Goal: Transaction & Acquisition: Purchase product/service

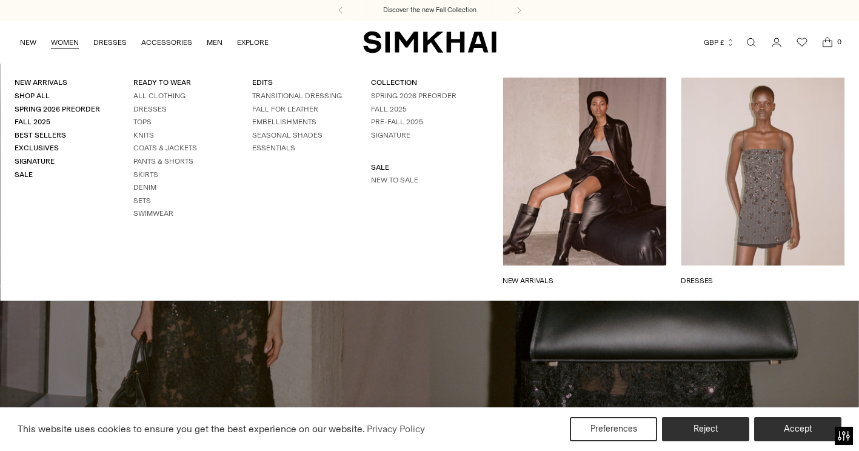
click at [67, 48] on link "WOMEN" at bounding box center [65, 42] width 28 height 27
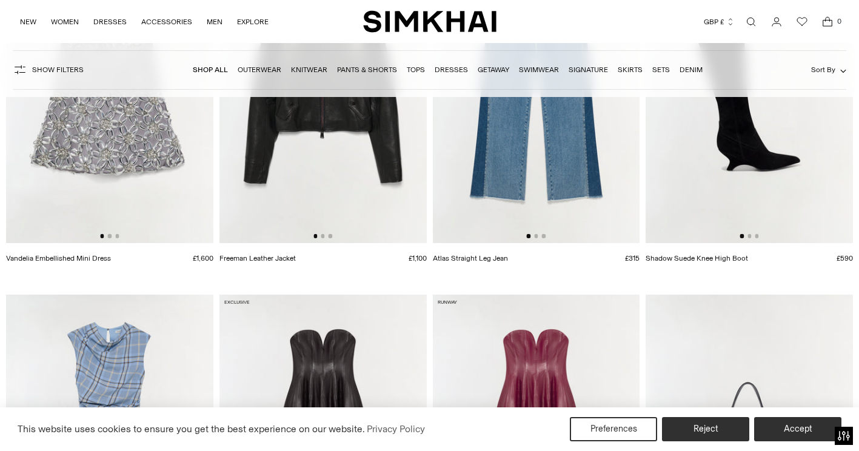
scroll to position [1025, 0]
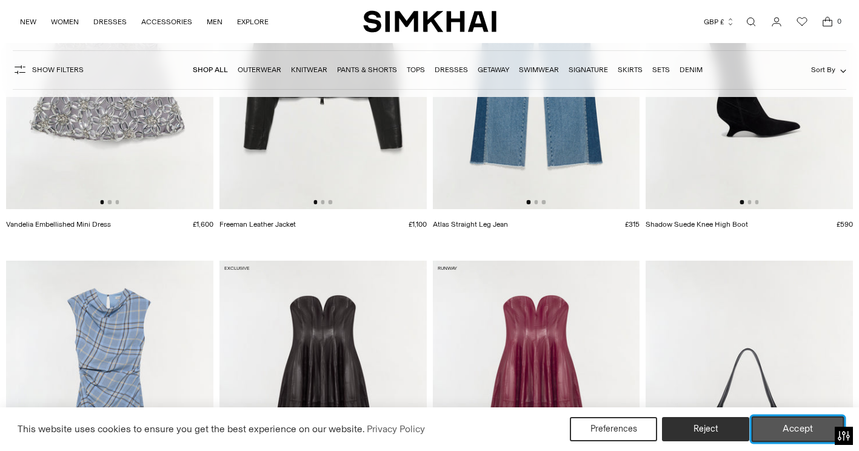
click at [813, 421] on button "Accept" at bounding box center [797, 428] width 93 height 25
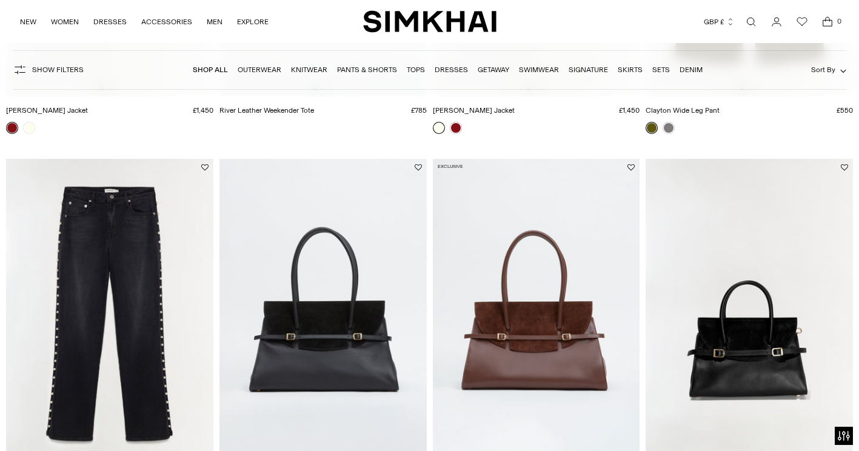
scroll to position [2774, 0]
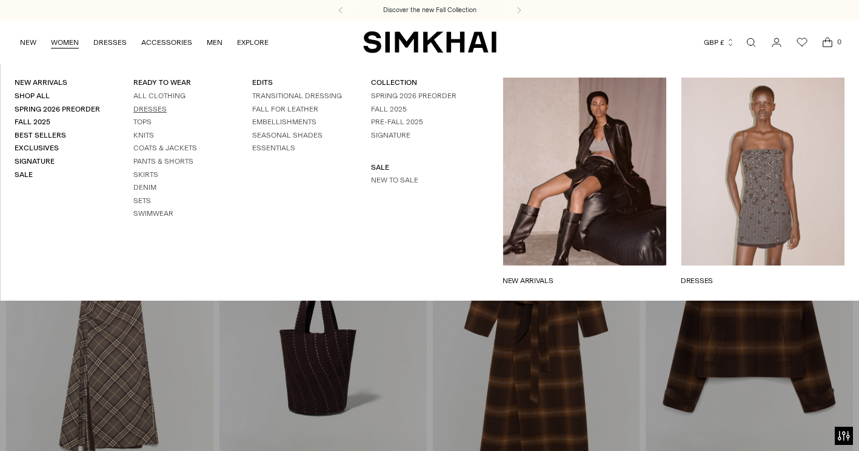
click at [147, 110] on link "Dresses" at bounding box center [149, 109] width 33 height 8
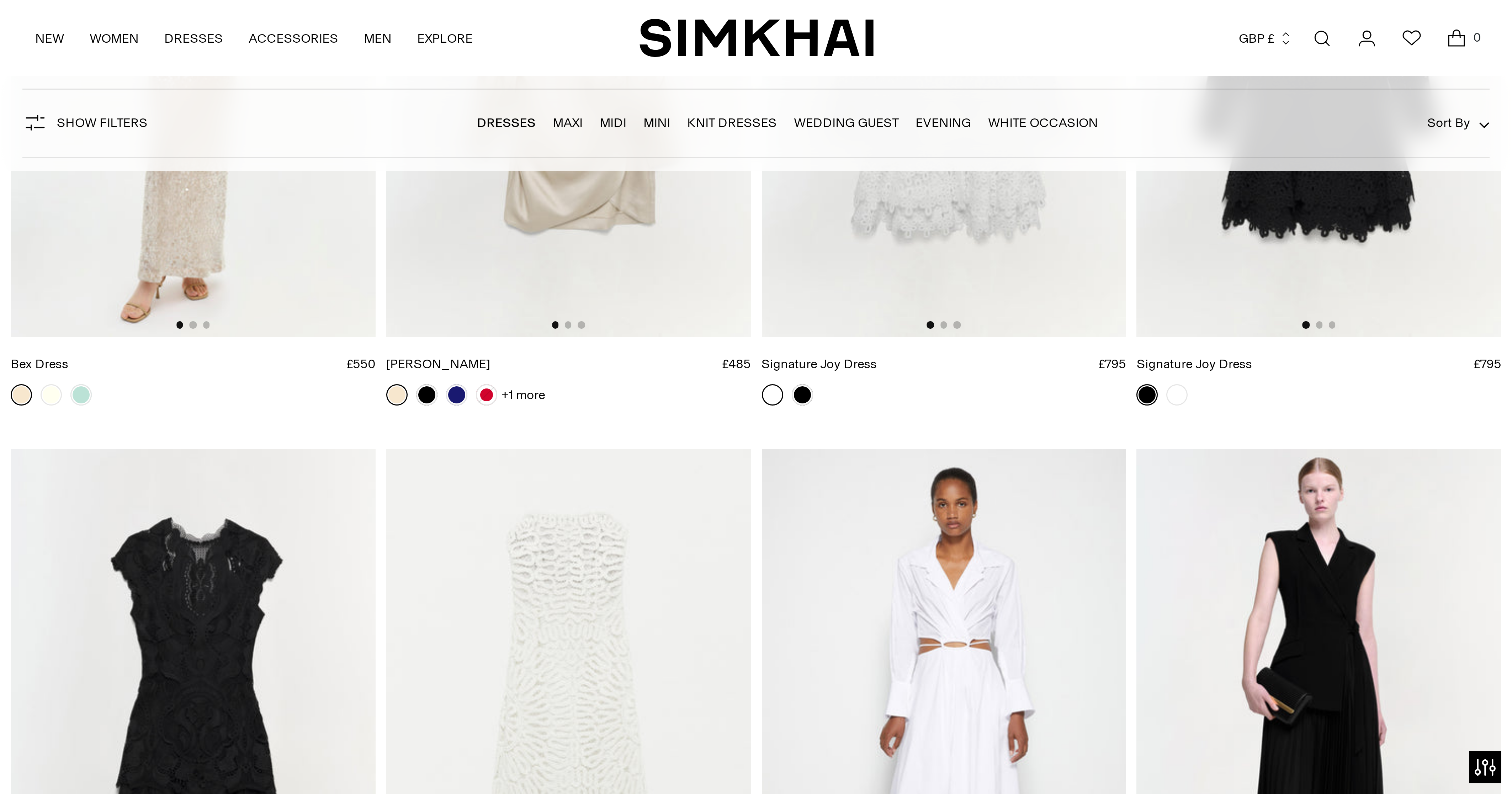
scroll to position [9434, 0]
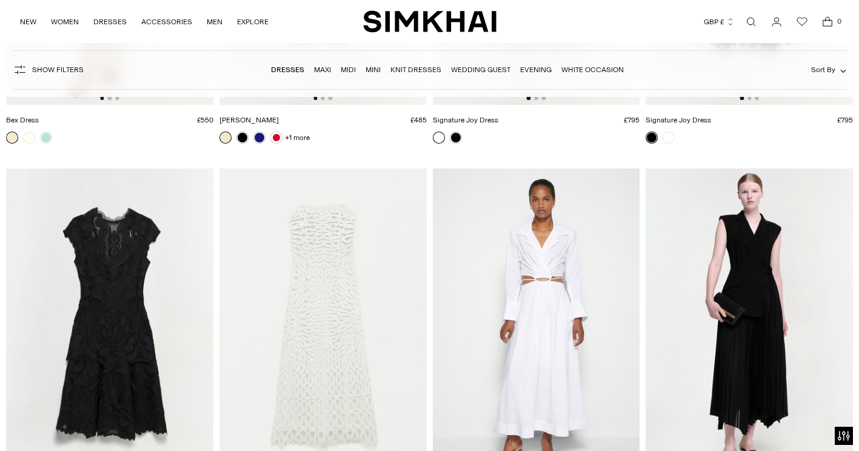
drag, startPoint x: 737, startPoint y: 252, endPoint x: 748, endPoint y: 215, distance: 39.0
click at [748, 215] on img at bounding box center [748, 323] width 207 height 311
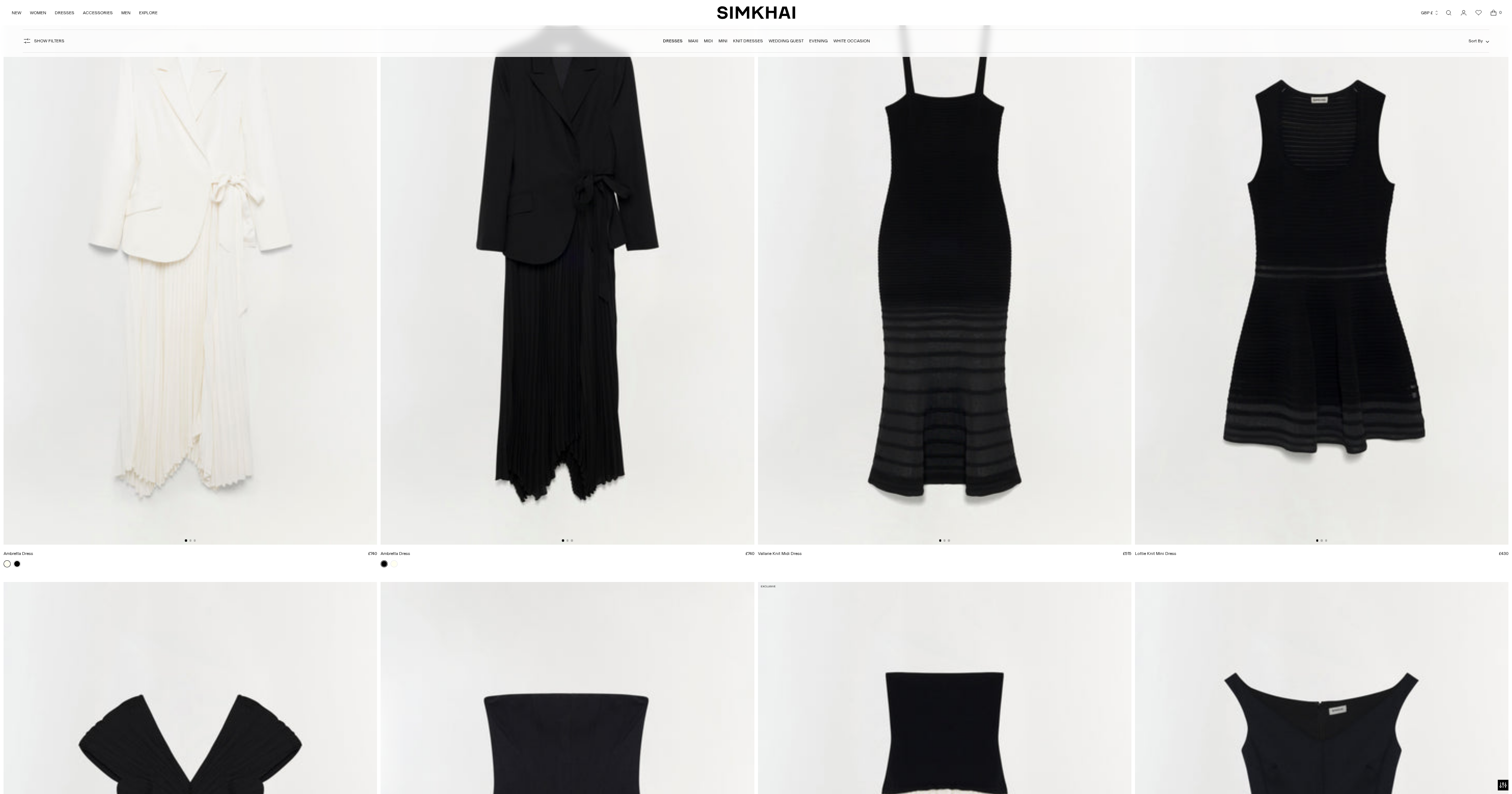
scroll to position [7073, 0]
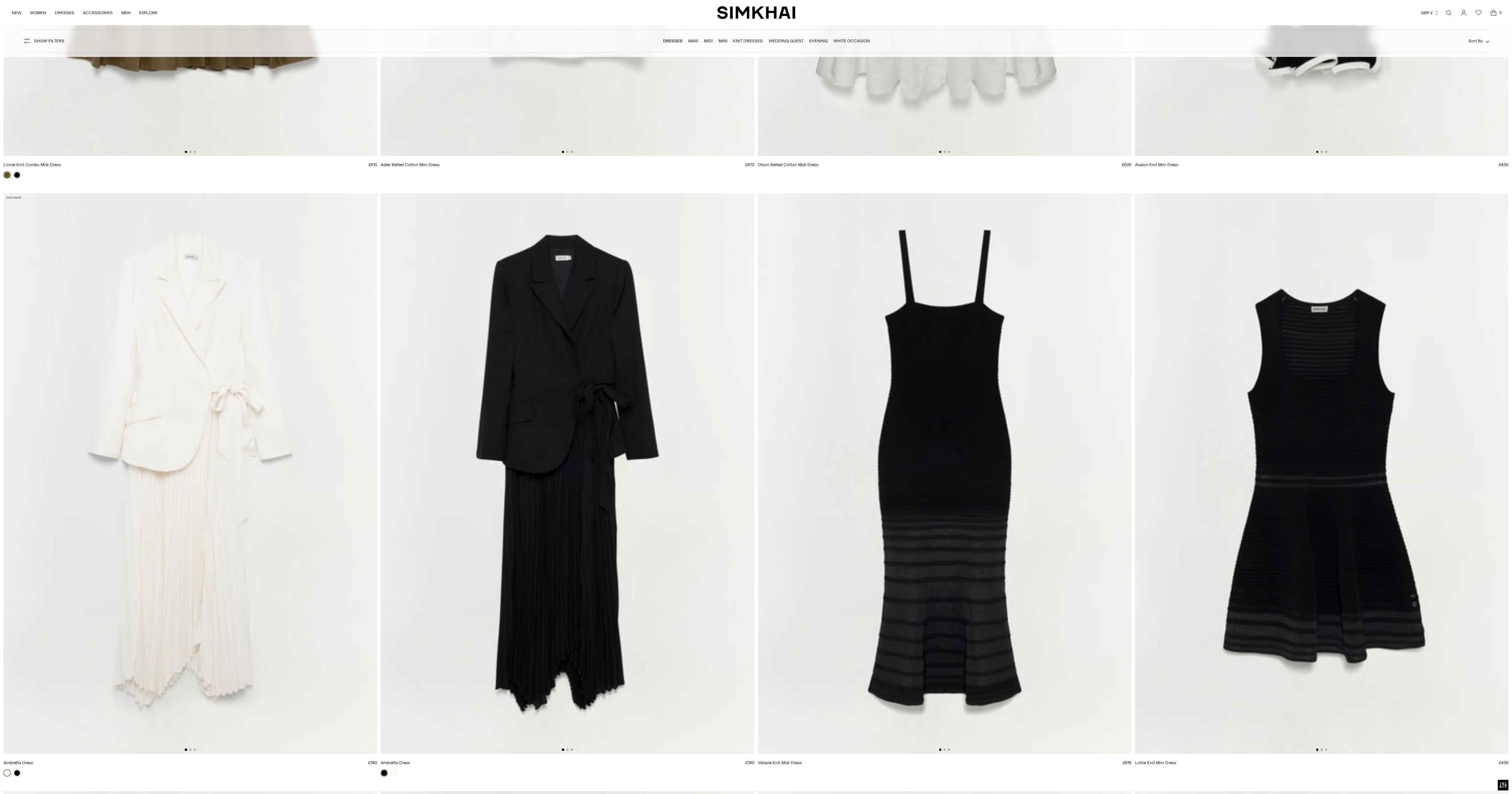
click at [504, 264] on img at bounding box center [567, 473] width 373 height 560
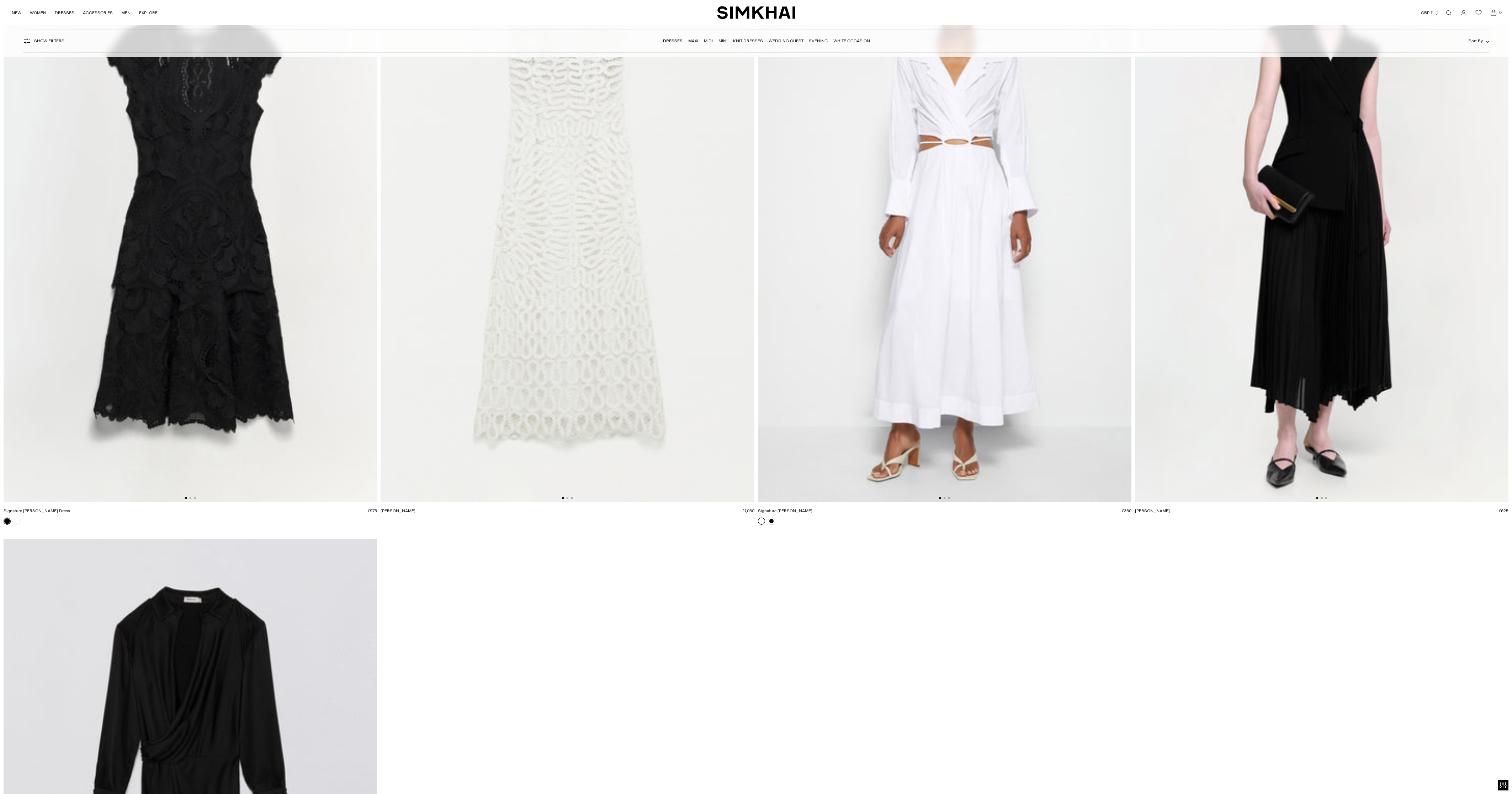
scroll to position [25840, 0]
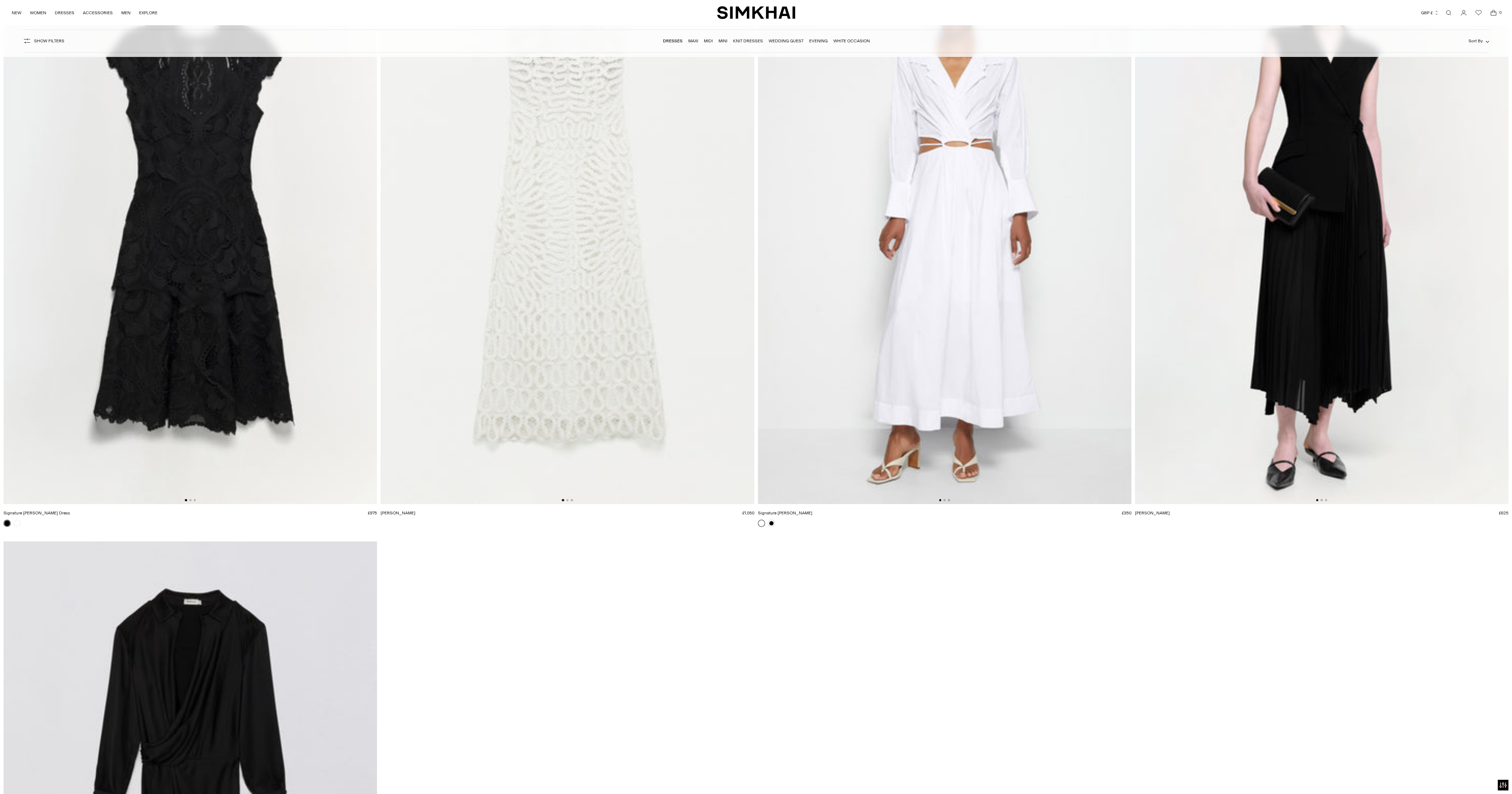
click at [504, 264] on img at bounding box center [1322, 224] width 373 height 560
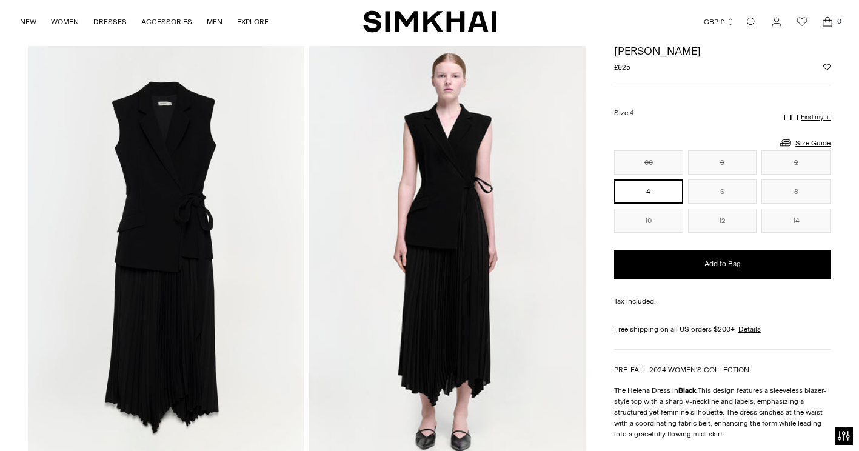
scroll to position [920, 0]
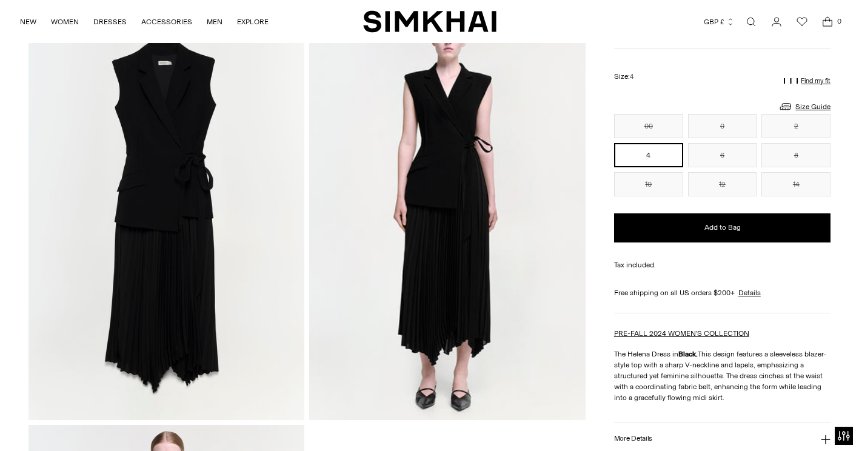
click at [175, 219] on img at bounding box center [166, 212] width 276 height 414
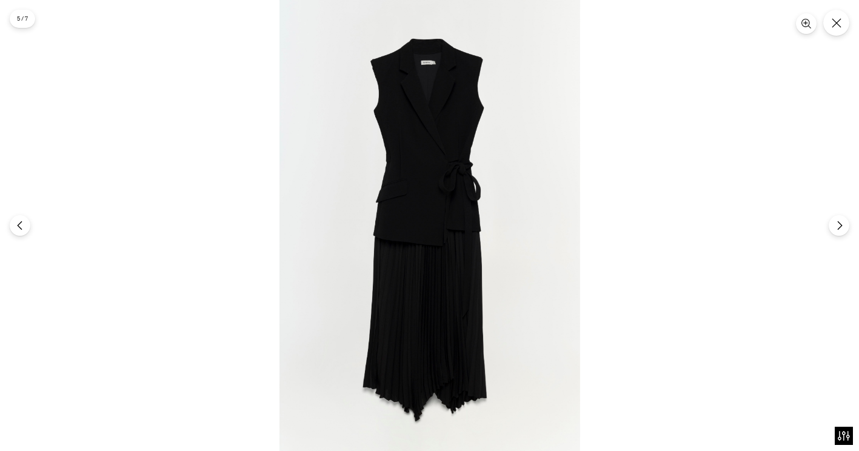
click at [431, 221] on img at bounding box center [429, 225] width 301 height 451
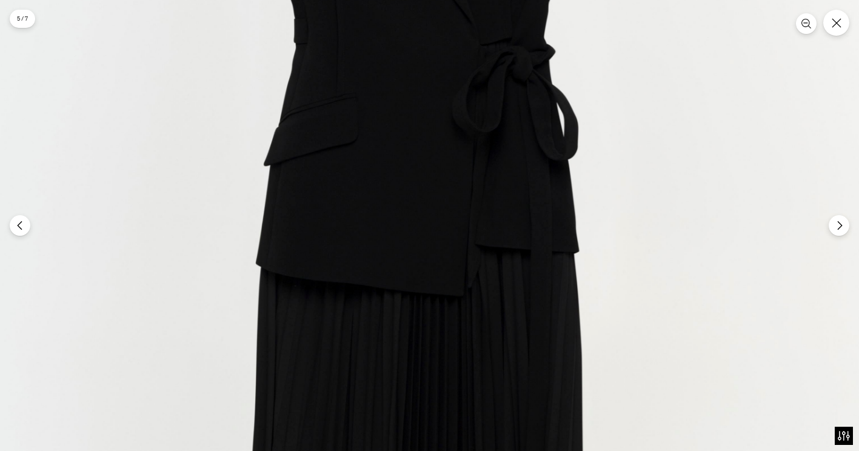
click at [431, 221] on img at bounding box center [426, 234] width 902 height 1353
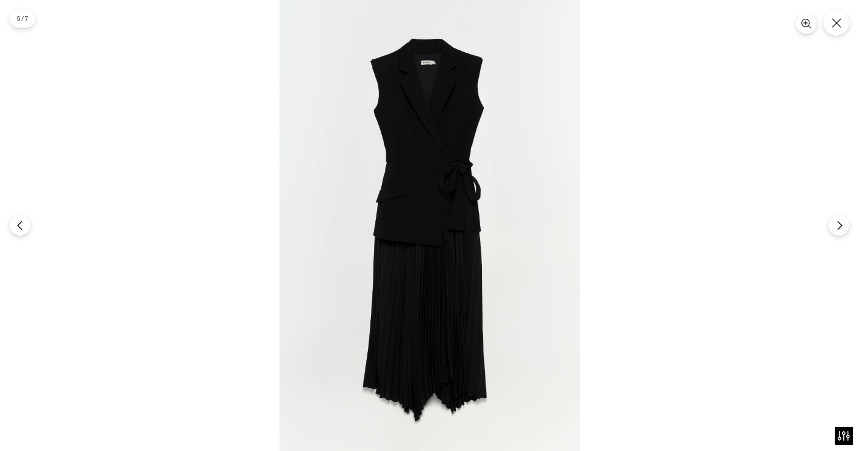
click at [431, 221] on img at bounding box center [429, 225] width 301 height 451
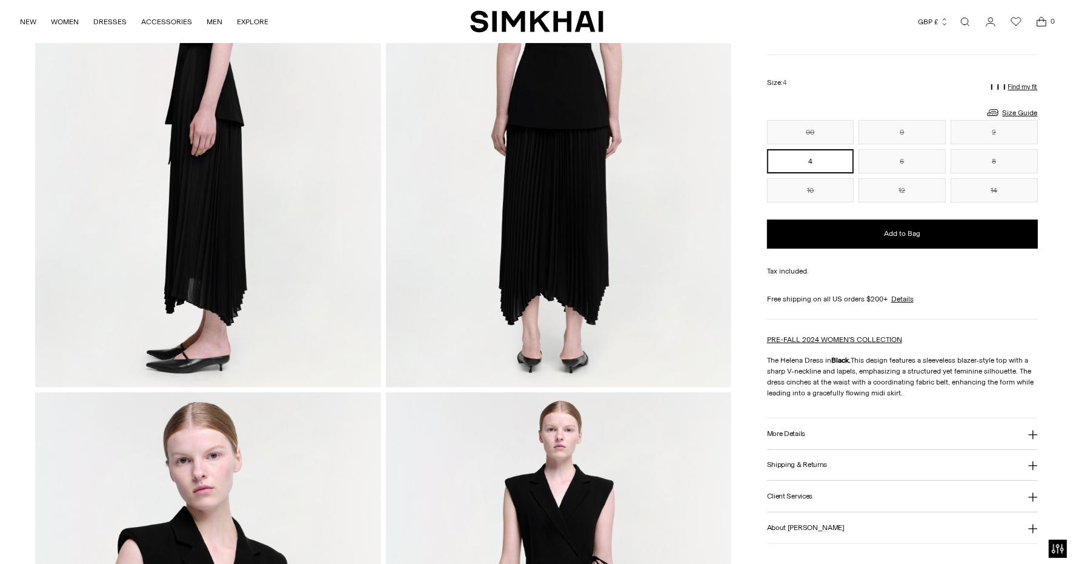
scroll to position [256, 0]
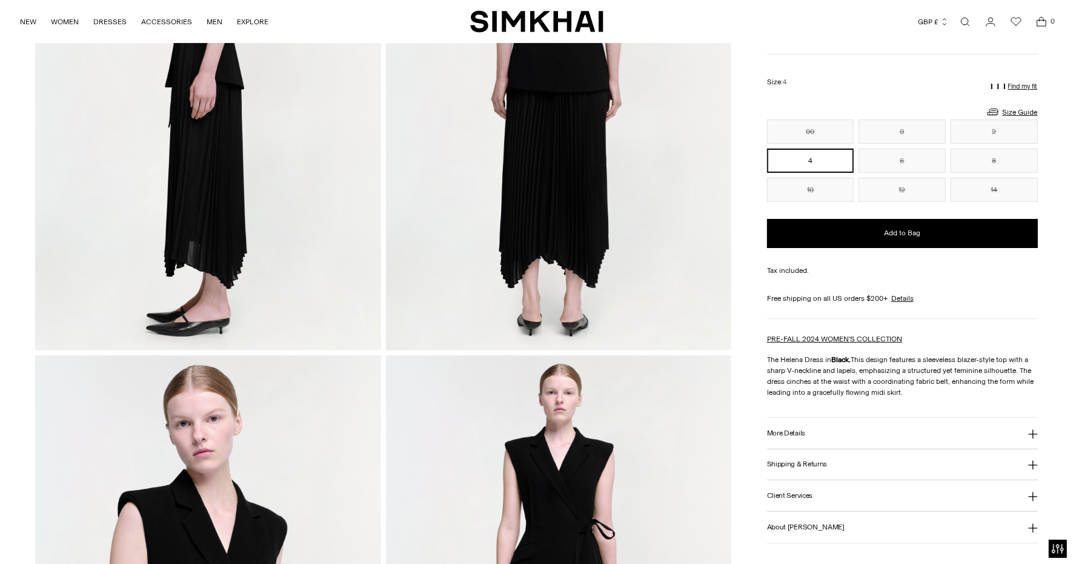
drag, startPoint x: 769, startPoint y: 355, endPoint x: 907, endPoint y: 391, distance: 142.3
click at [907, 391] on p "The Helena Dress in Black. This design features a sleeveless blazer-style top w…" at bounding box center [902, 376] width 271 height 44
copy p "he Helena Dress in Black. This design features a sleeveless blazer-style top wi…"
click at [907, 391] on p "The Helena Dress in Black. This design features a sleeveless blazer-style top w…" at bounding box center [902, 376] width 271 height 44
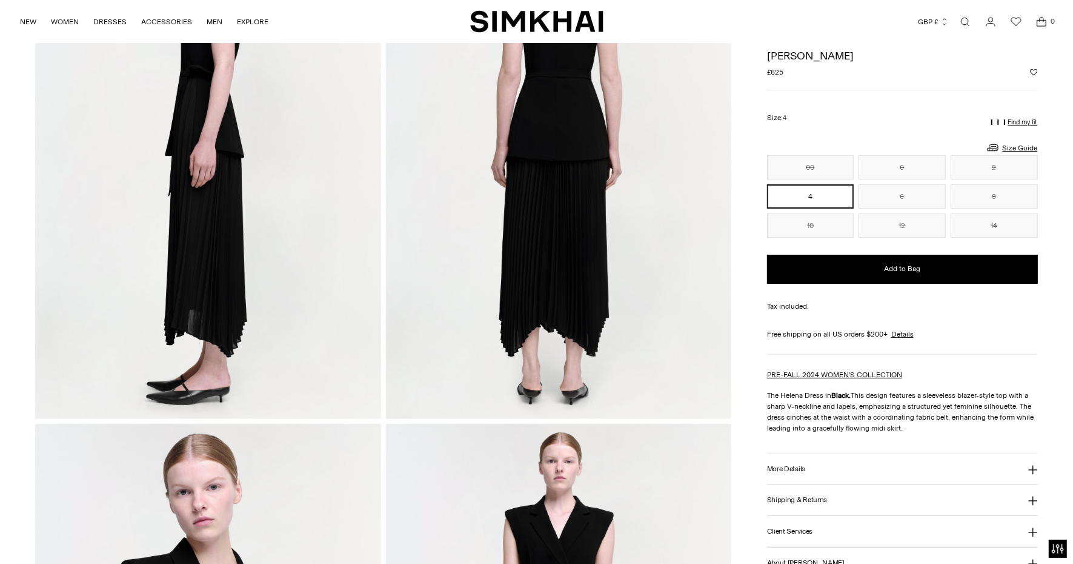
scroll to position [187, 0]
drag, startPoint x: 782, startPoint y: 70, endPoint x: 765, endPoint y: 64, distance: 17.2
drag, startPoint x: 765, startPoint y: 64, endPoint x: 897, endPoint y: 101, distance: 136.4
click at [897, 101] on div "Helena Dress Regular price £625 Unit price / per Color: Black ***** Size: 4 Siz…" at bounding box center [902, 311] width 271 height 536
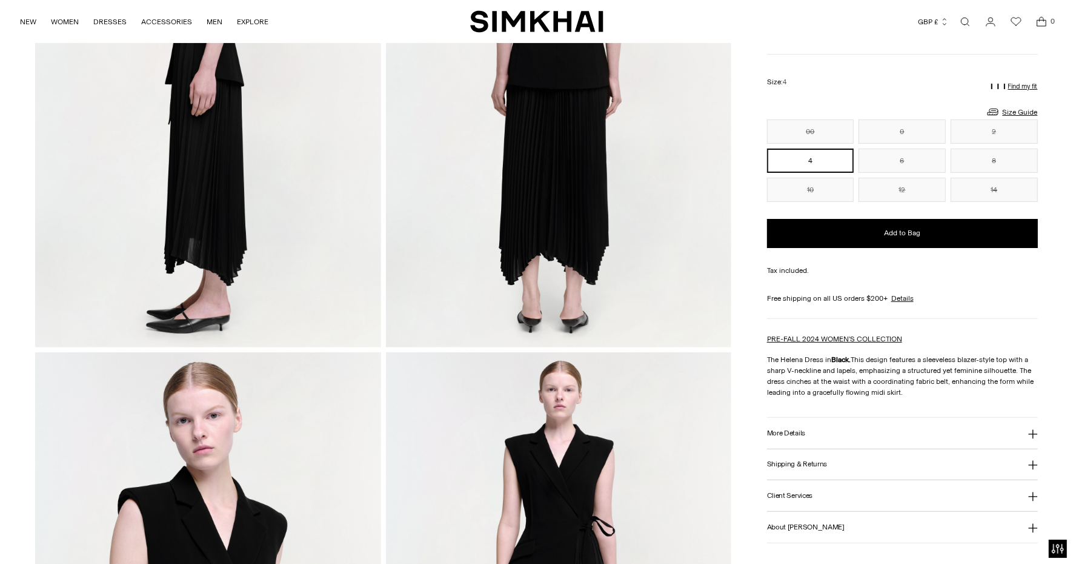
scroll to position [261, 0]
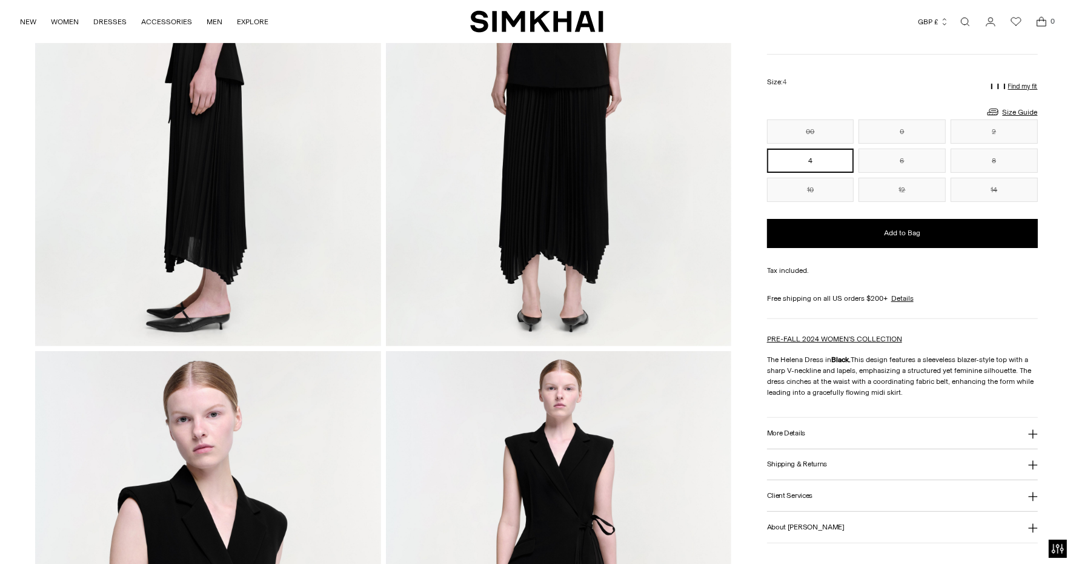
click at [883, 426] on button "More Details" at bounding box center [902, 433] width 271 height 31
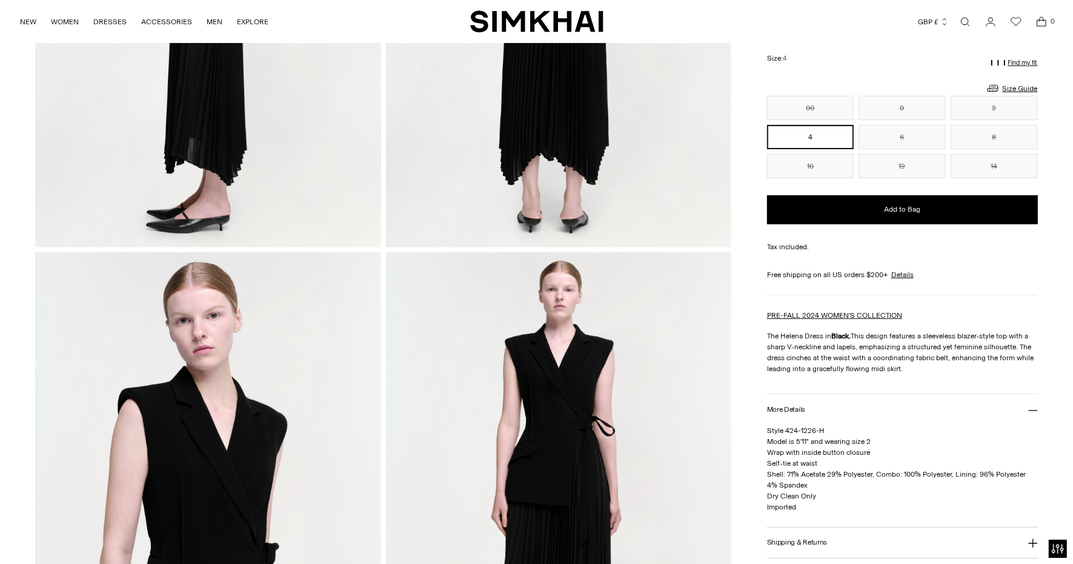
scroll to position [361, 0]
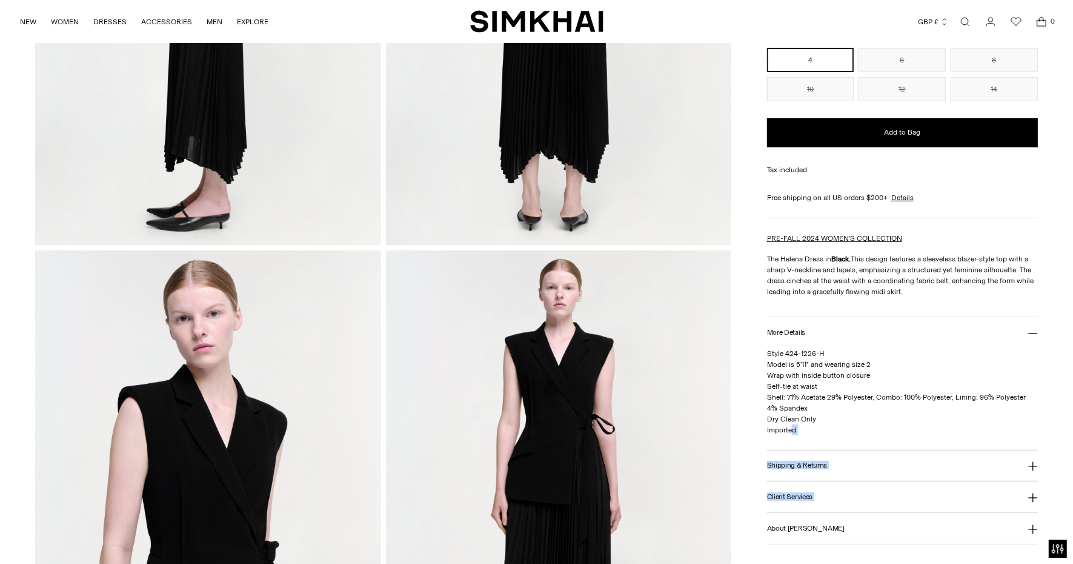
drag, startPoint x: 794, startPoint y: 427, endPoint x: 761, endPoint y: 368, distance: 67.3
drag, startPoint x: 761, startPoint y: 368, endPoint x: 808, endPoint y: 433, distance: 79.9
click at [808, 433] on div "Style 424-1226-H Model is 5'11" and wearing size 2 Wrap with inside button clos…" at bounding box center [902, 398] width 271 height 102
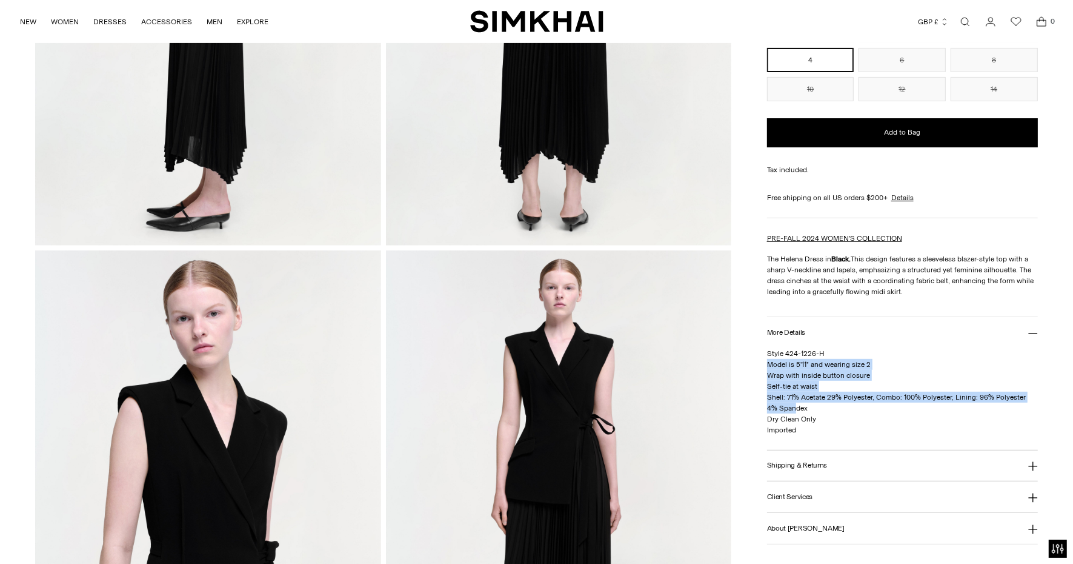
drag, startPoint x: 768, startPoint y: 361, endPoint x: 785, endPoint y: 405, distance: 46.6
click at [785, 405] on span "Style 424-1226-H Model is 5'11" and wearing size 2 Wrap with inside button clos…" at bounding box center [896, 390] width 259 height 85
drag, startPoint x: 785, startPoint y: 405, endPoint x: 822, endPoint y: 468, distance: 73.9
click at [822, 468] on button "Shipping & Returns" at bounding box center [902, 465] width 271 height 31
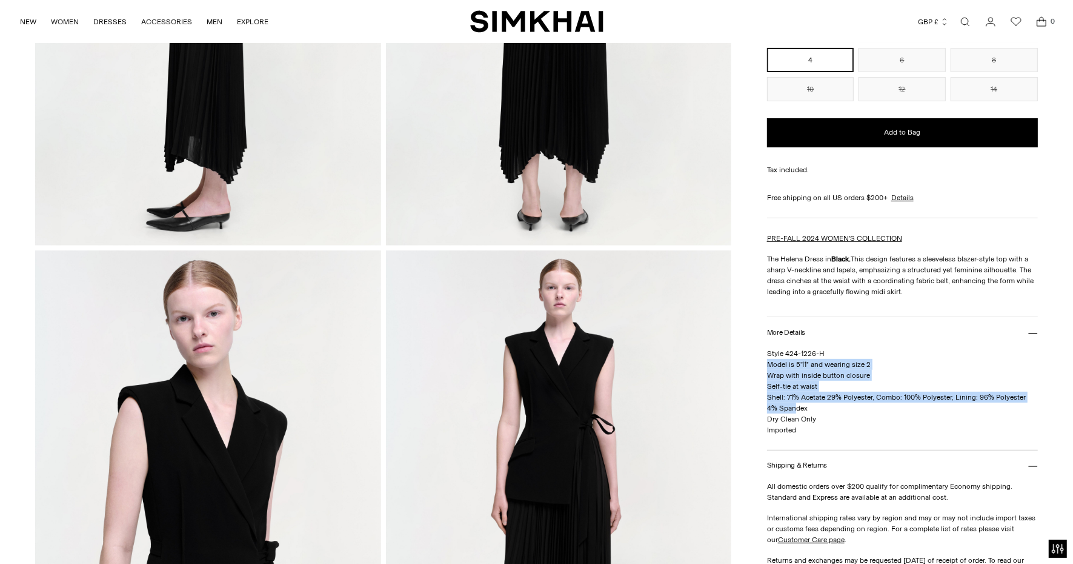
click at [804, 398] on span "Style 424-1226-H Model is 5'11" and wearing size 2 Wrap with inside button clos…" at bounding box center [896, 390] width 259 height 85
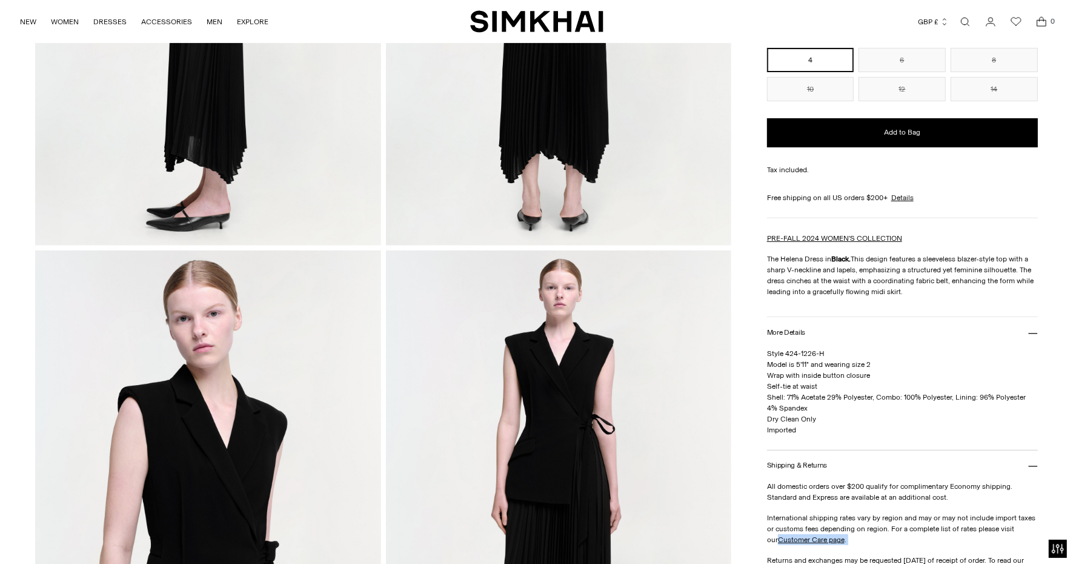
drag, startPoint x: 766, startPoint y: 371, endPoint x: 764, endPoint y: 364, distance: 7.7
click at [768, 367] on p "Style 424-1226-H Model is 5'11" and wearing size 2 Wrap with inside button clos…" at bounding box center [902, 390] width 271 height 87
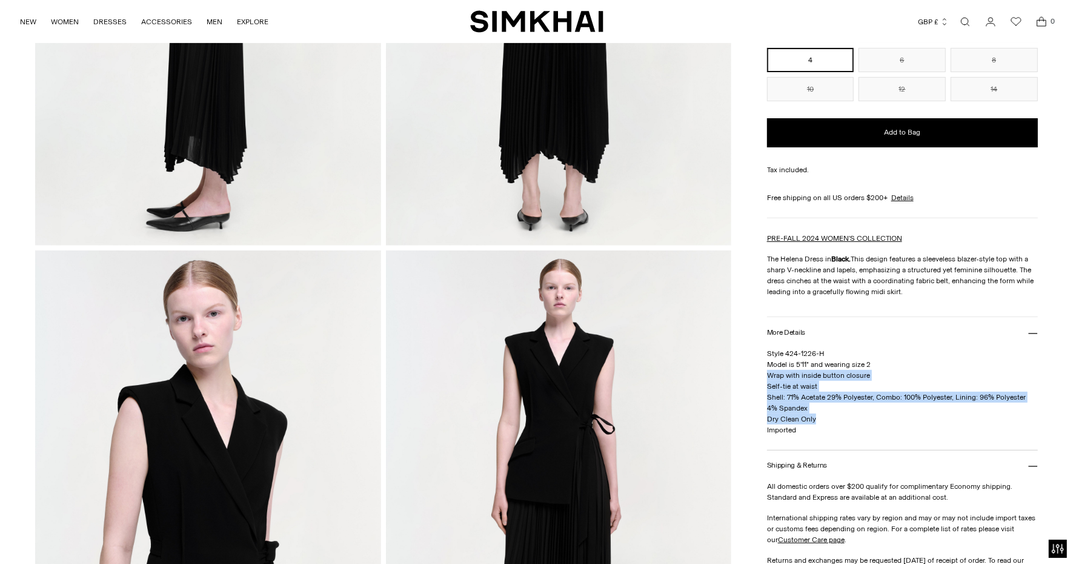
drag, startPoint x: 767, startPoint y: 371, endPoint x: 817, endPoint y: 413, distance: 65.0
click at [817, 413] on p "Style 424-1226-H Model is 5'11" and wearing size 2 Wrap with inside button clos…" at bounding box center [902, 390] width 271 height 87
copy span "Wrap with inside button closure Self-tie at waist Shell: 71% Acetate 29% Polyes…"
click at [817, 413] on p "Style 424-1226-H Model is 5'11" and wearing size 2 Wrap with inside button clos…" at bounding box center [902, 390] width 271 height 87
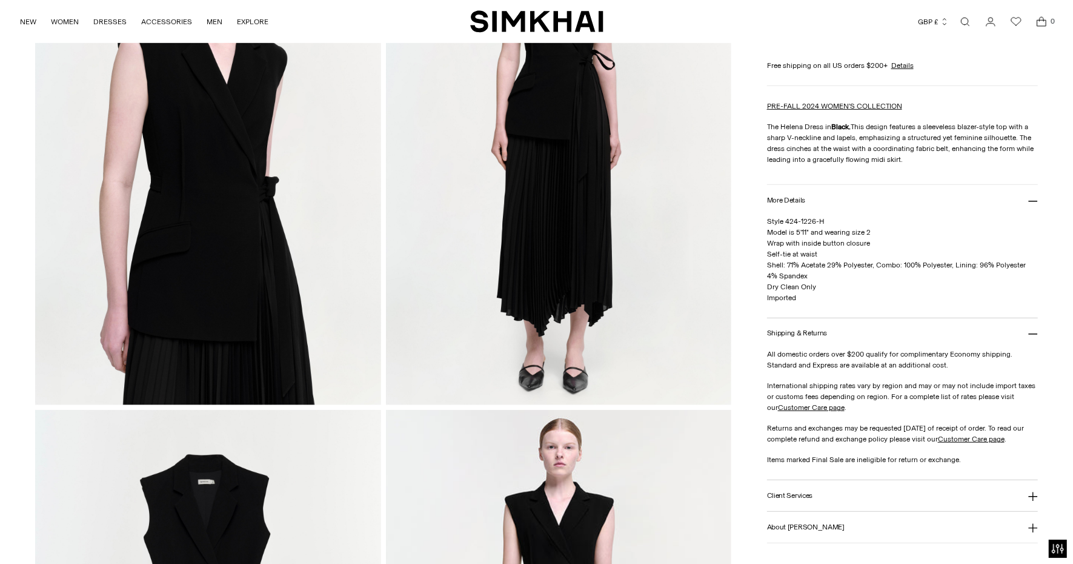
scroll to position [726, 0]
click at [290, 224] on img at bounding box center [207, 144] width 345 height 519
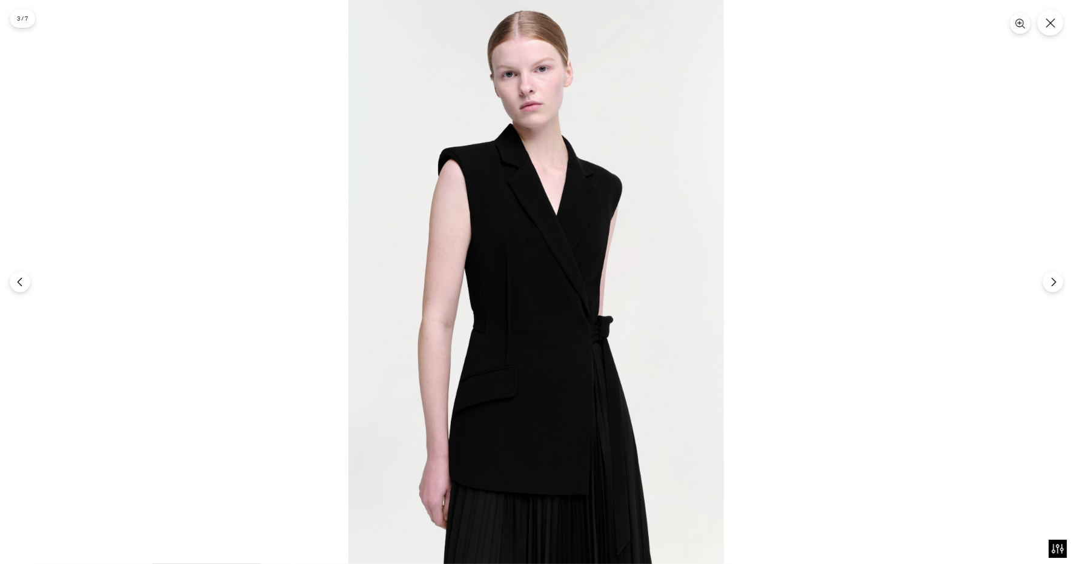
click at [490, 333] on img at bounding box center [536, 282] width 376 height 564
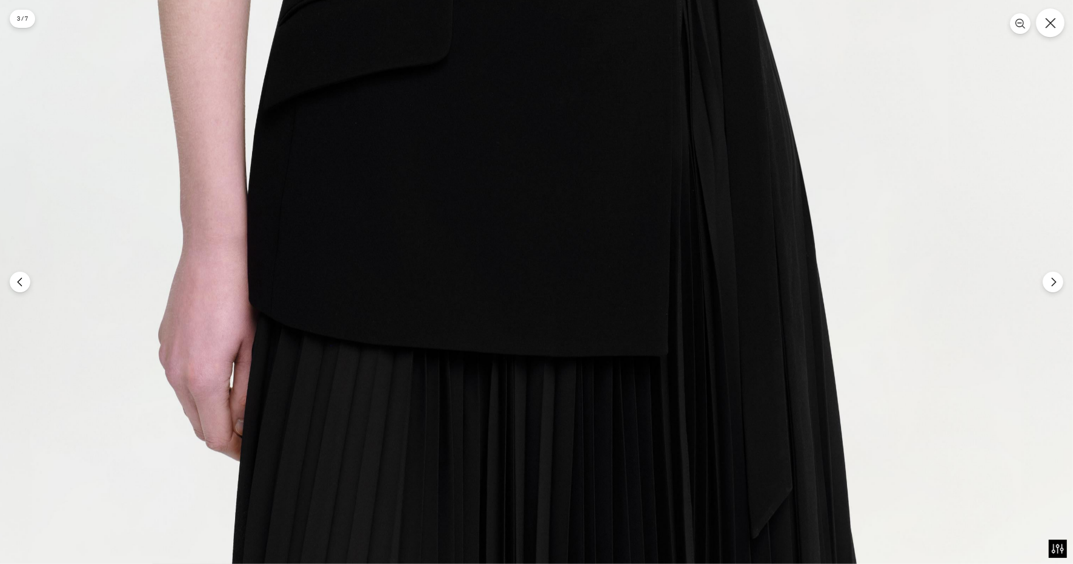
click at [1049, 31] on button "Close" at bounding box center [1050, 22] width 28 height 28
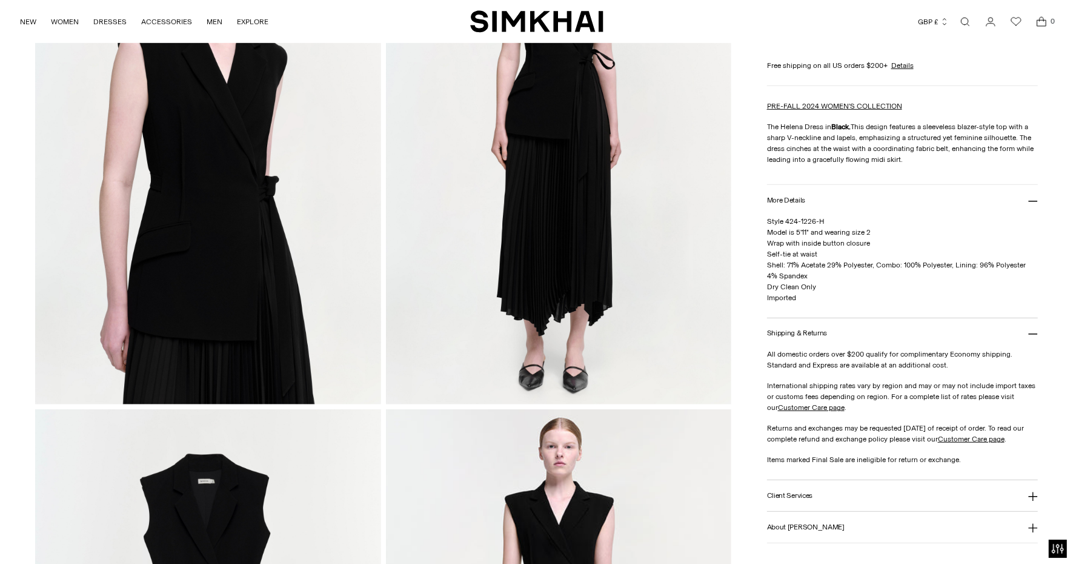
click at [485, 215] on img at bounding box center [558, 144] width 345 height 519
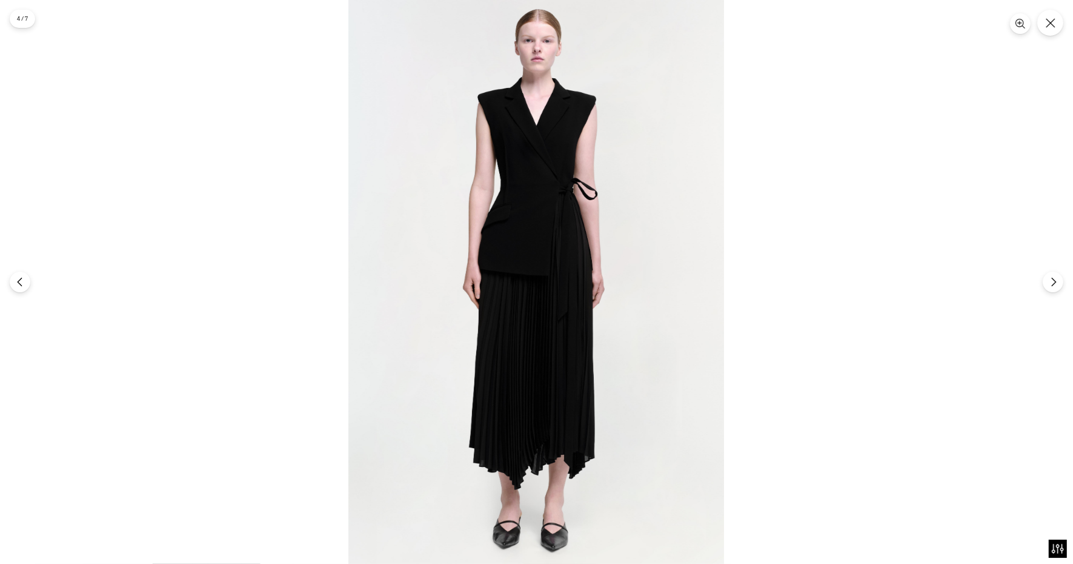
click at [567, 188] on img at bounding box center [536, 282] width 376 height 564
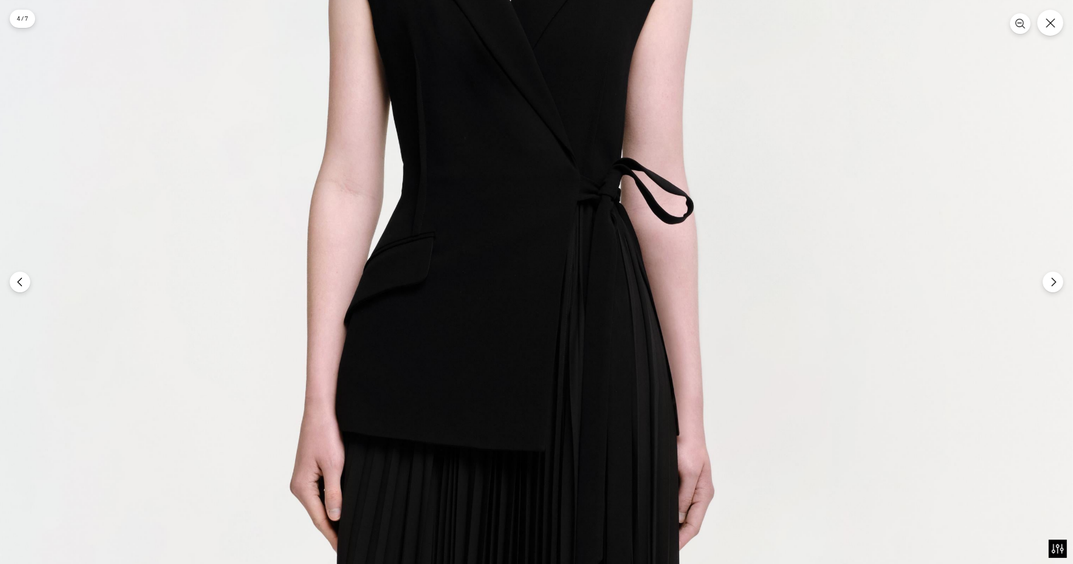
click at [614, 198] on img at bounding box center [509, 469] width 1127 height 1691
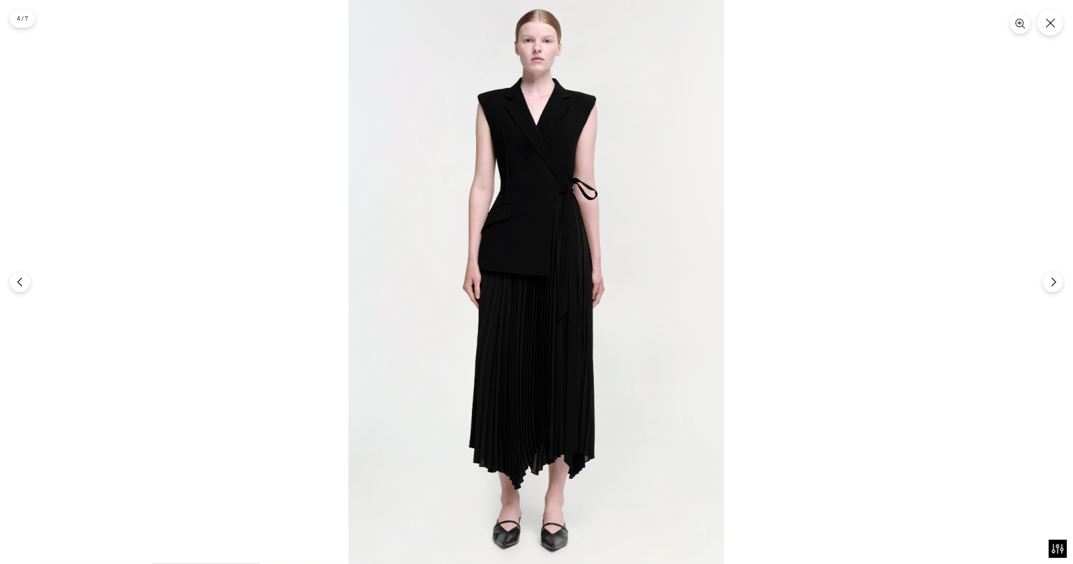
click at [567, 191] on img at bounding box center [536, 282] width 376 height 564
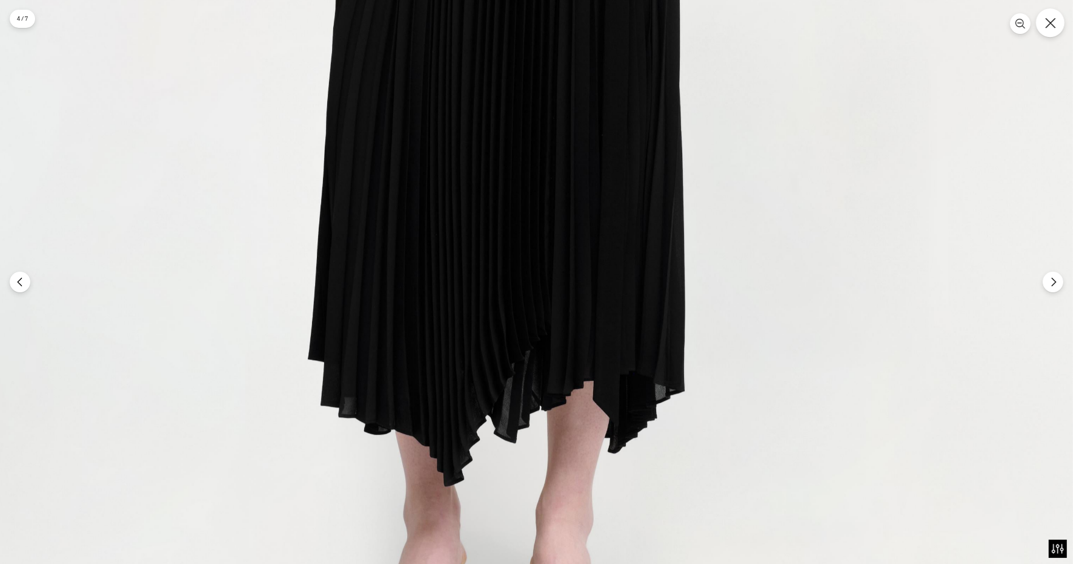
click at [1056, 30] on button "Close" at bounding box center [1050, 22] width 28 height 28
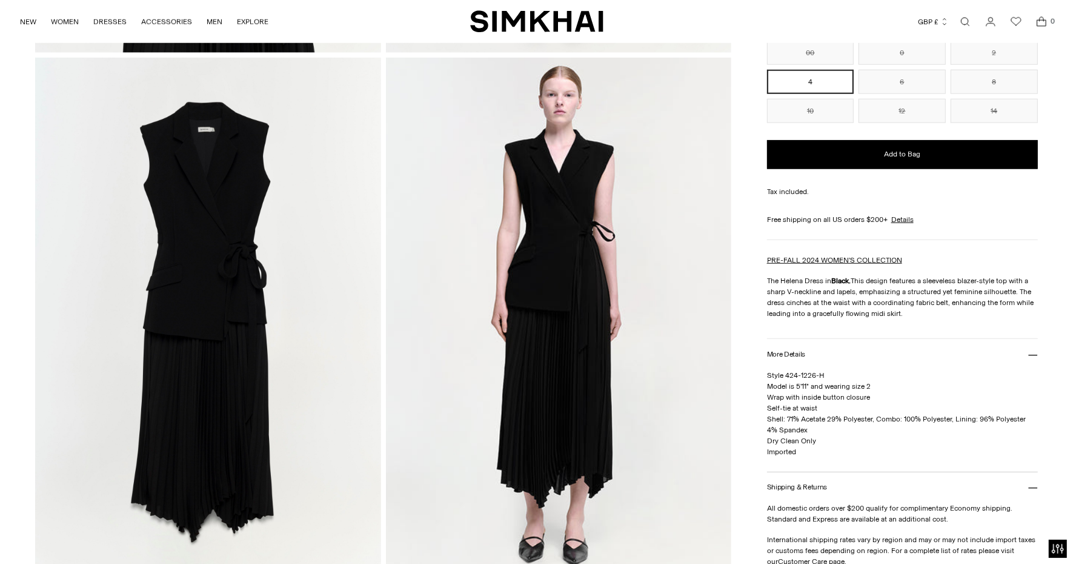
scroll to position [1079, 0]
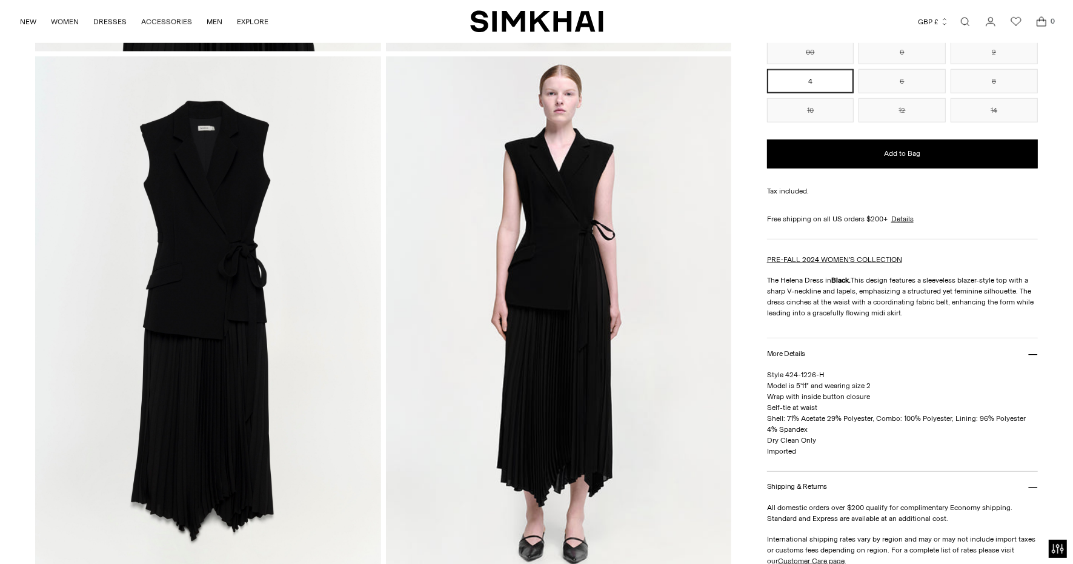
click at [249, 230] on img at bounding box center [207, 315] width 345 height 519
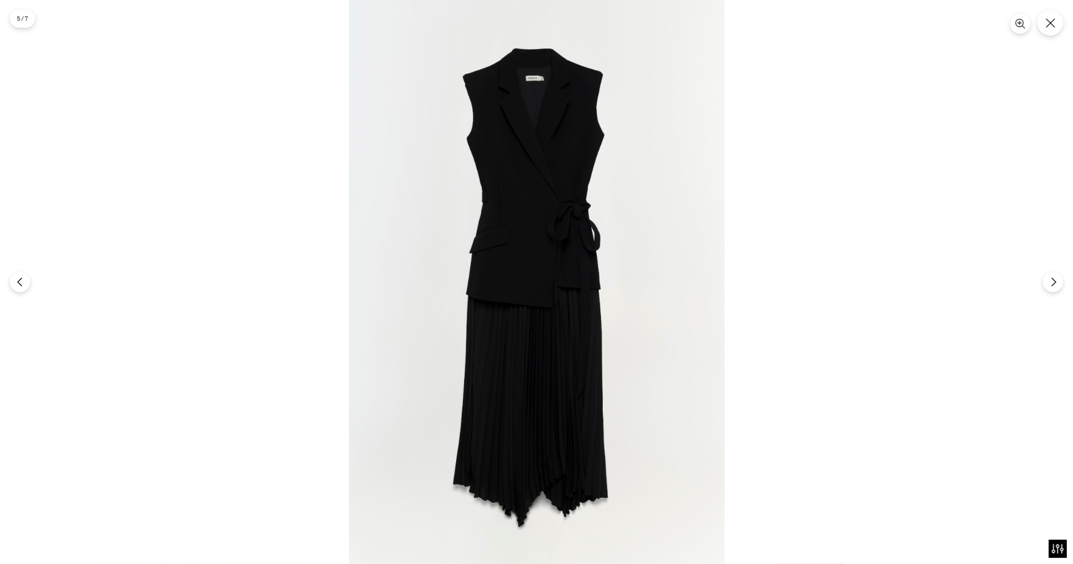
click at [551, 135] on img at bounding box center [537, 282] width 376 height 564
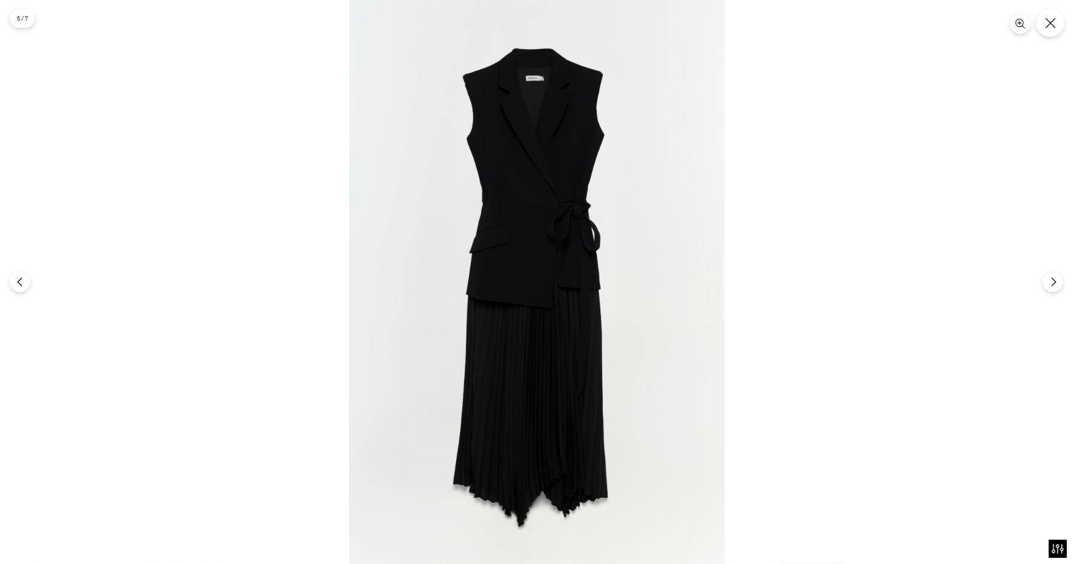
click at [1056, 30] on button "Close" at bounding box center [1050, 22] width 28 height 28
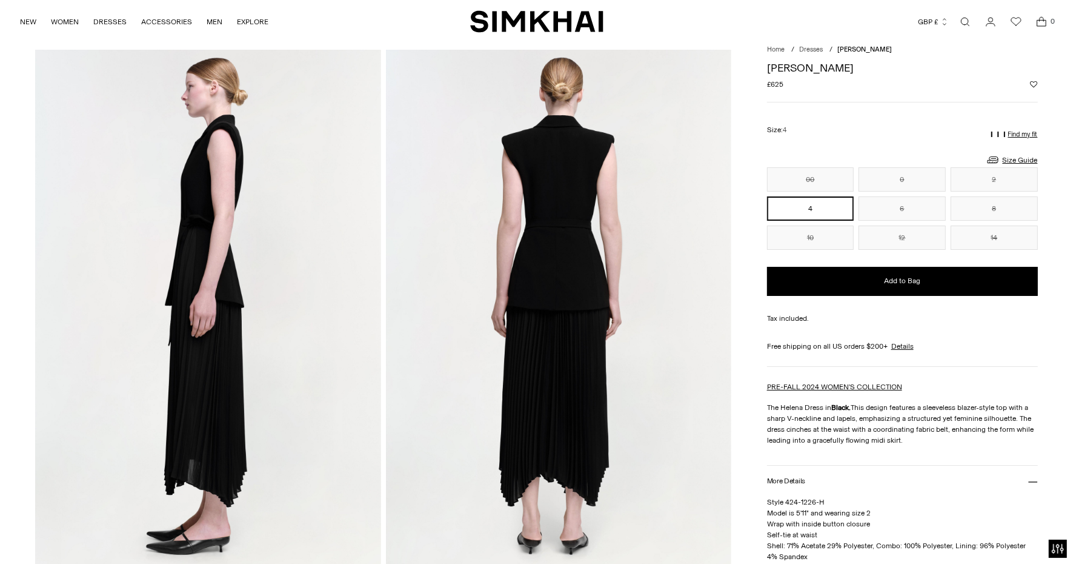
scroll to position [39, 0]
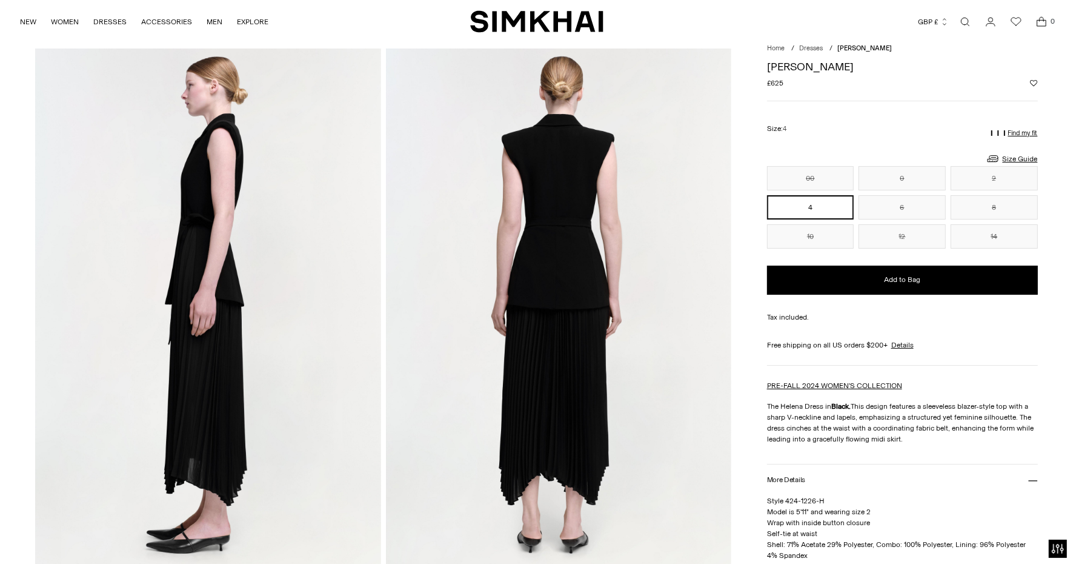
click at [553, 282] on img at bounding box center [558, 307] width 345 height 519
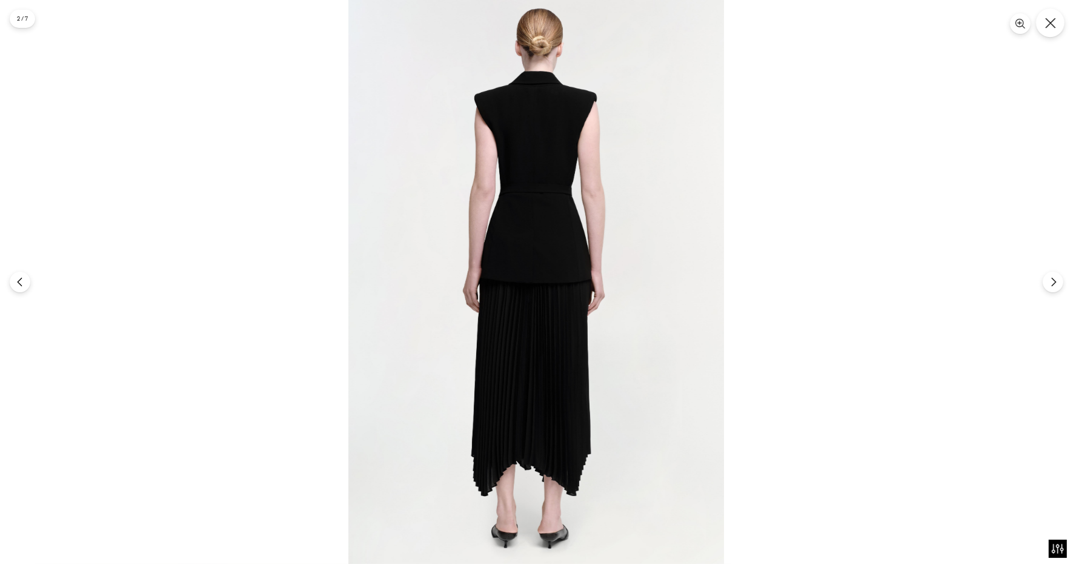
click at [1054, 23] on icon "Close" at bounding box center [1050, 23] width 11 height 11
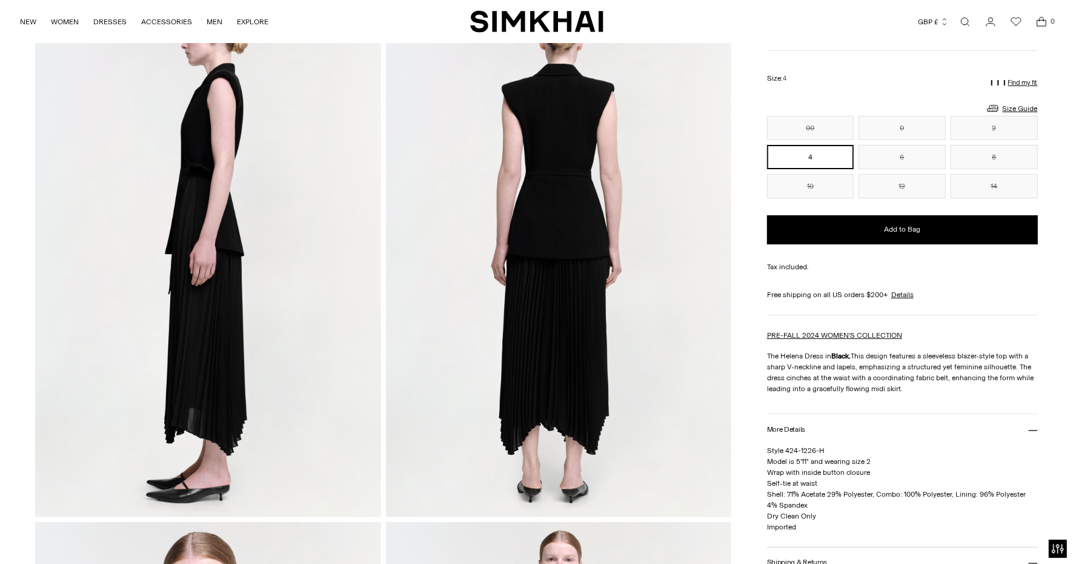
scroll to position [87, 0]
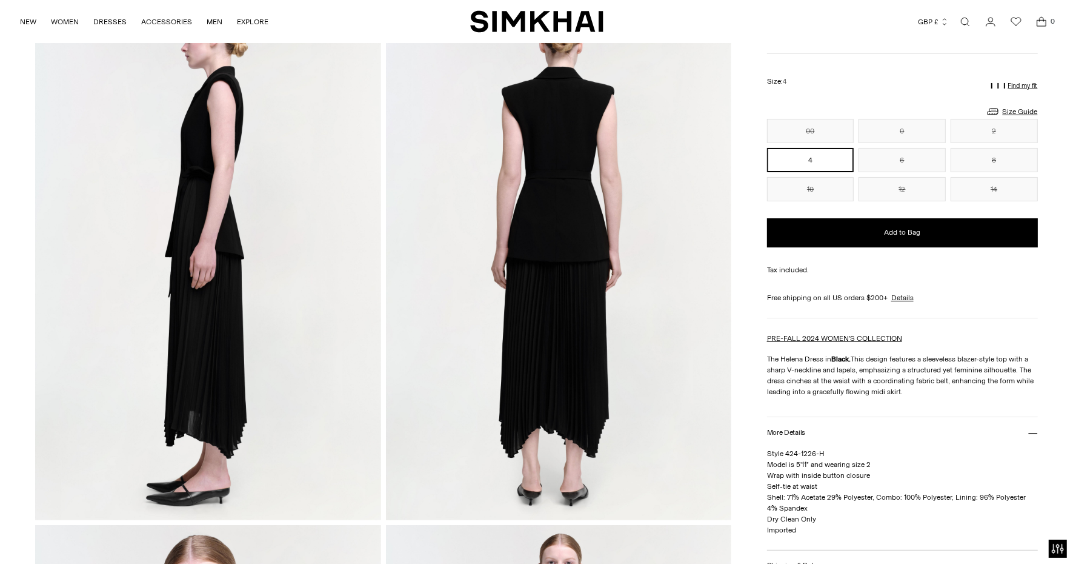
click at [270, 363] on img at bounding box center [207, 260] width 345 height 519
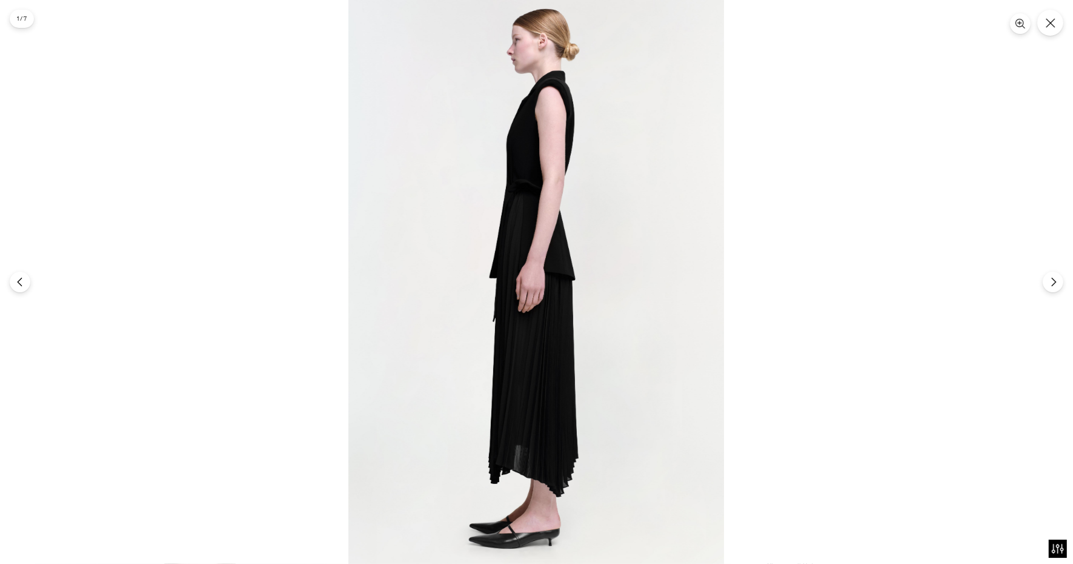
click at [441, 335] on img at bounding box center [536, 282] width 376 height 564
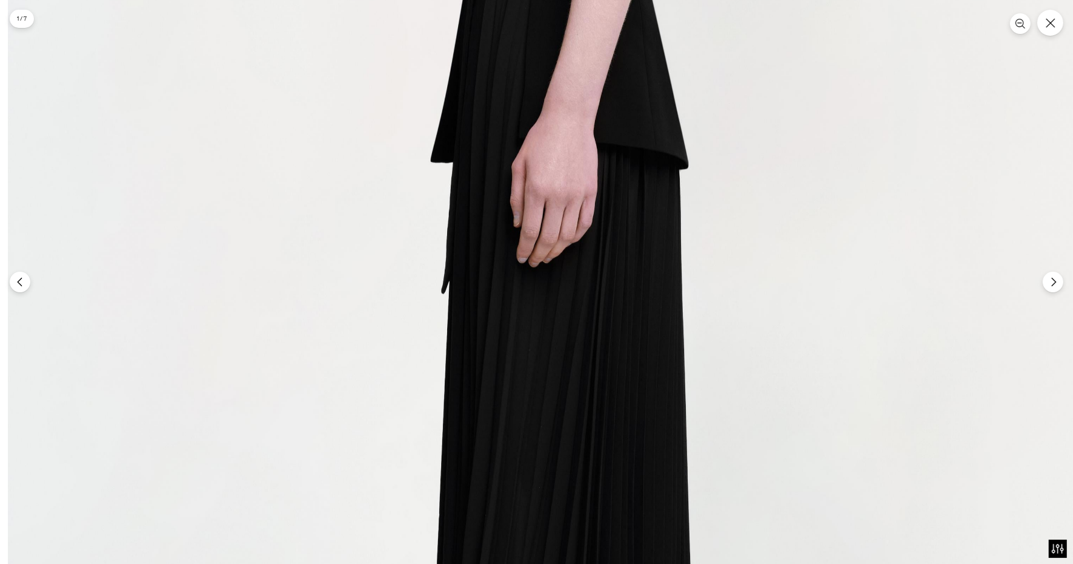
click at [488, 336] on img at bounding box center [571, 174] width 1127 height 1691
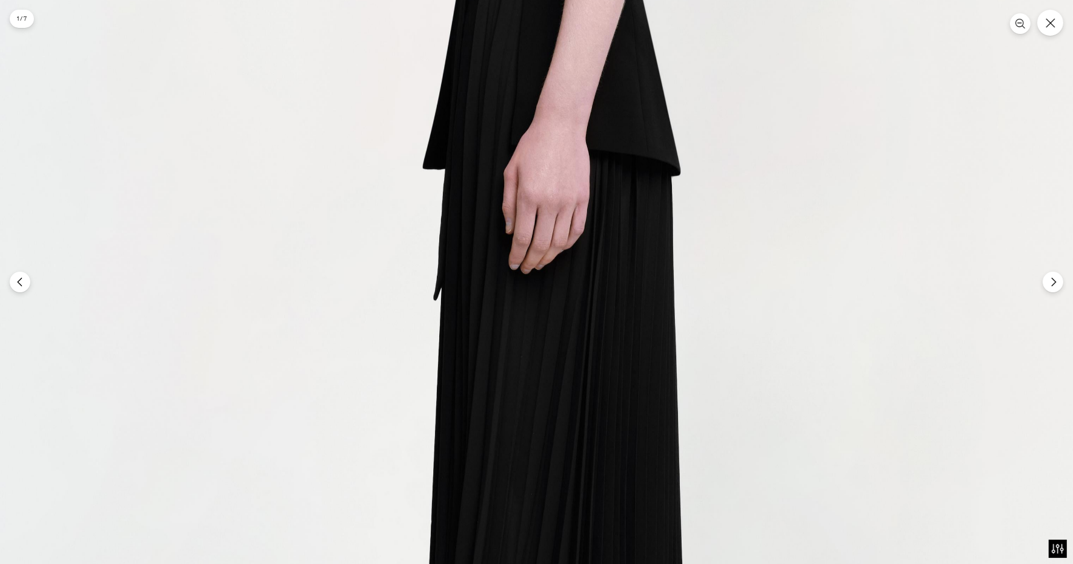
click at [1055, 38] on img at bounding box center [563, 180] width 1127 height 1691
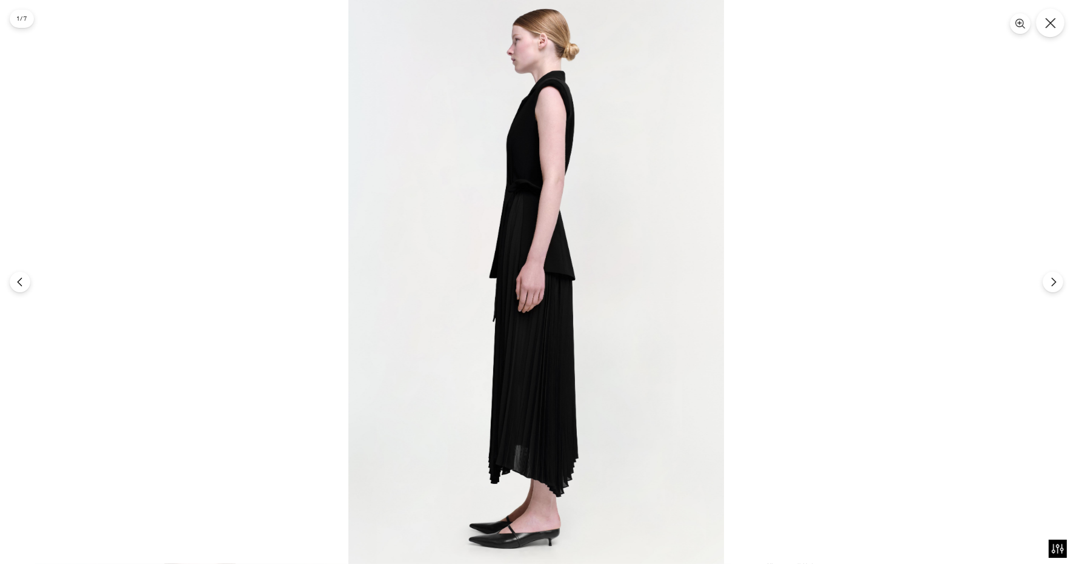
click at [1054, 18] on icon "Close" at bounding box center [1050, 23] width 11 height 11
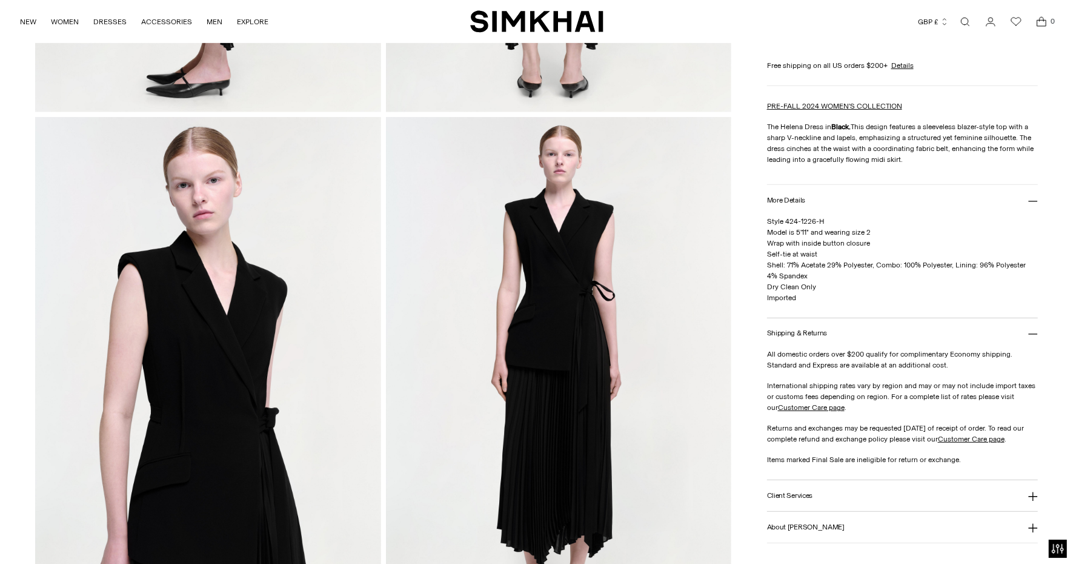
scroll to position [510, 0]
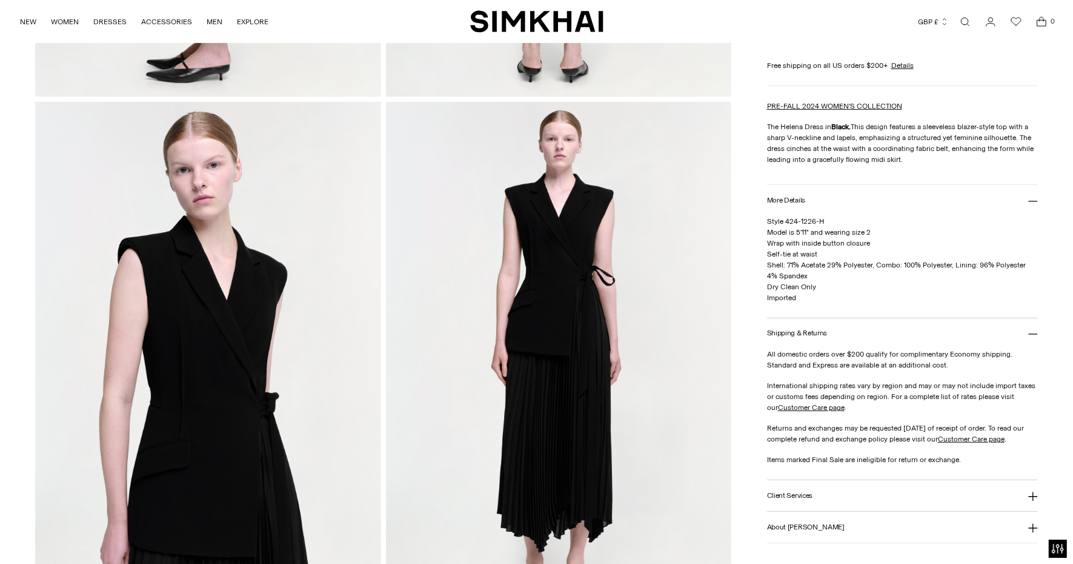
click at [574, 384] on img at bounding box center [558, 361] width 345 height 519
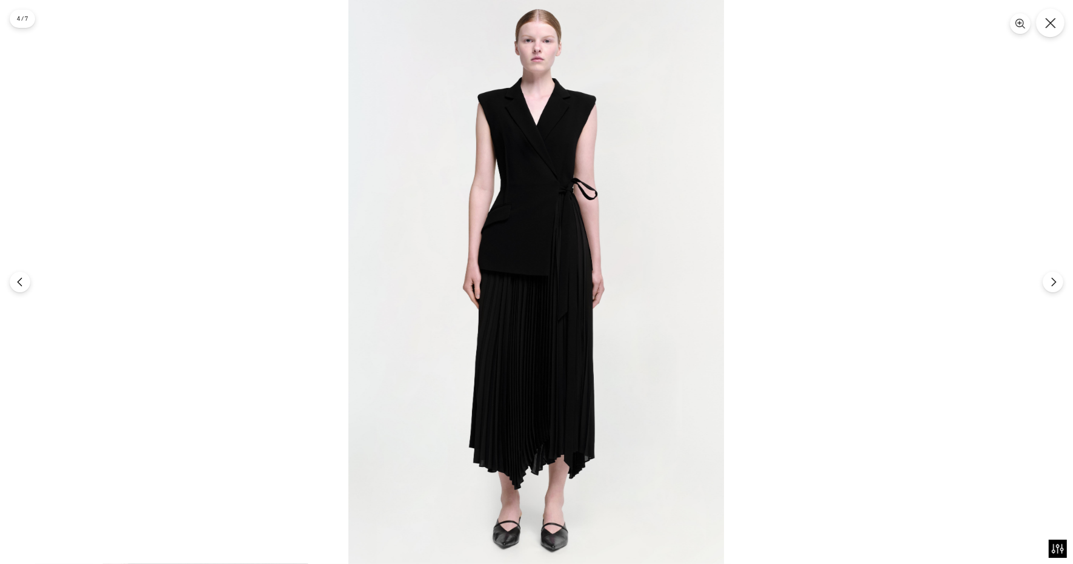
click at [1057, 25] on button "Close" at bounding box center [1050, 22] width 28 height 28
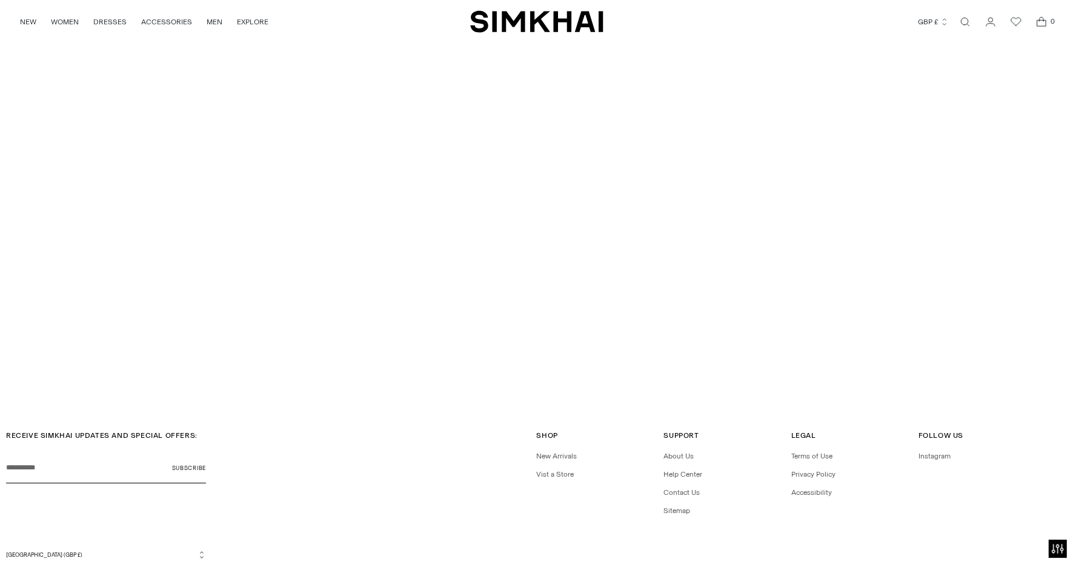
scroll to position [3801, 0]
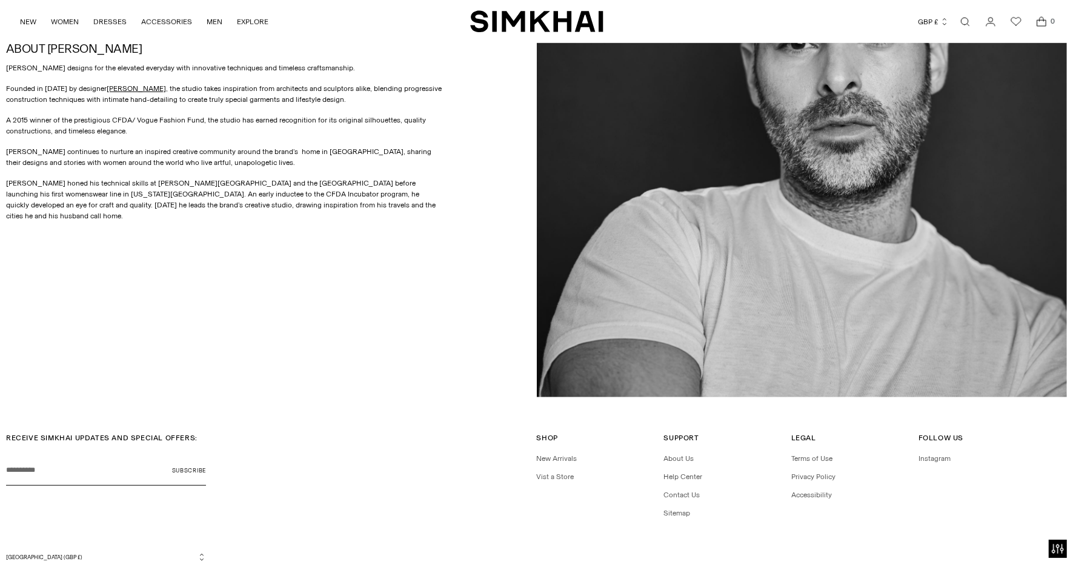
scroll to position [679, 0]
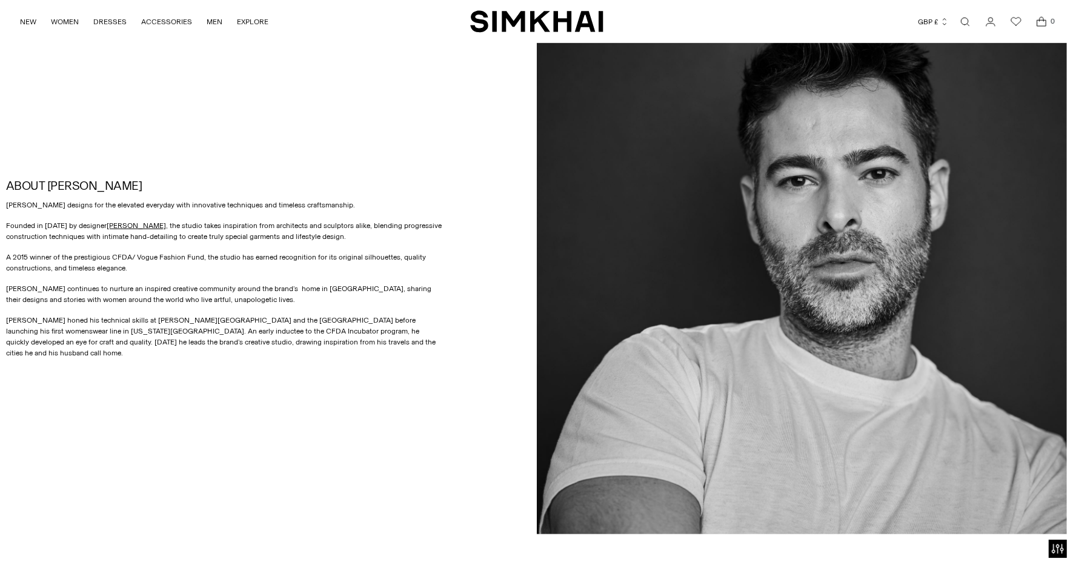
drag, startPoint x: 6, startPoint y: 188, endPoint x: 439, endPoint y: 385, distance: 475.9
click at [439, 385] on div "ABOUT [PERSON_NAME] [PERSON_NAME] designs for the elevated everyday with innova…" at bounding box center [271, 268] width 531 height 531
copy div "LOREM IPSUMDO SITAMET consect adi eli seddoeiu temporin utla etdolorema aliquae…"
click at [439, 385] on div "ABOUT [PERSON_NAME] [PERSON_NAME] designs for the elevated everyday with innova…" at bounding box center [271, 268] width 531 height 531
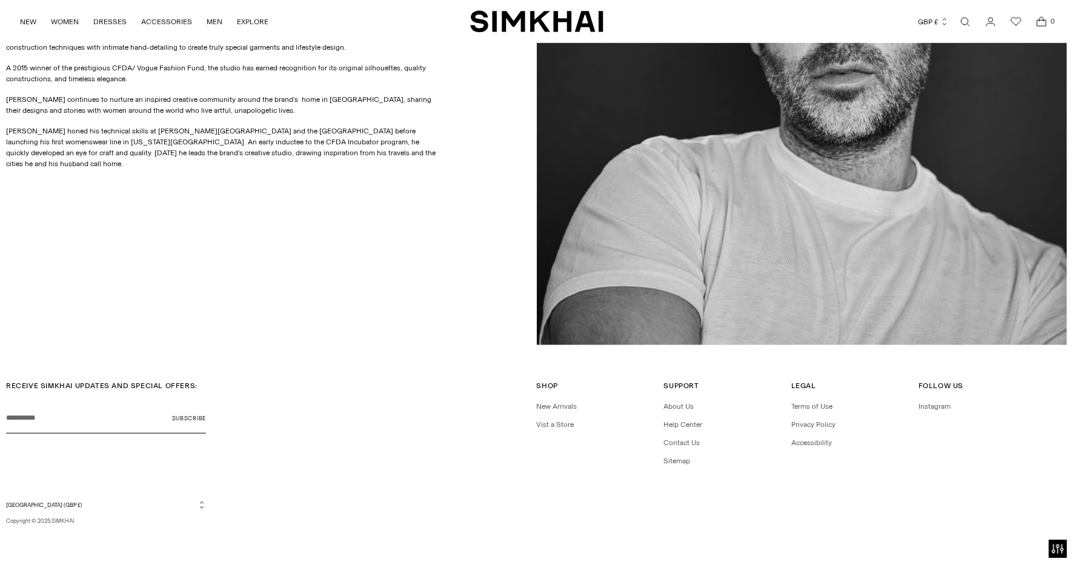
click at [966, 27] on link "Open search modal" at bounding box center [965, 22] width 24 height 24
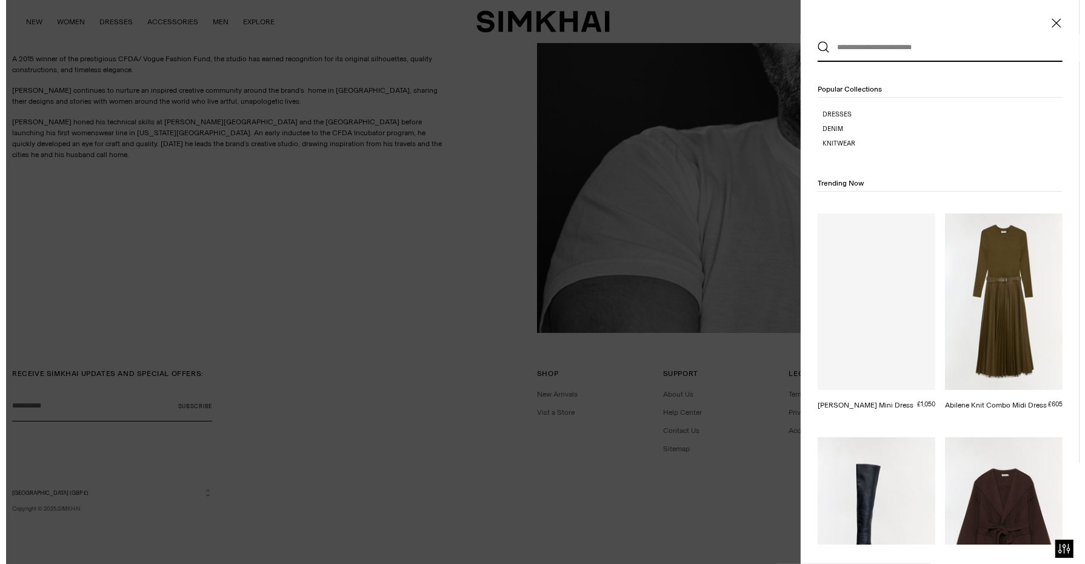
scroll to position [0, 0]
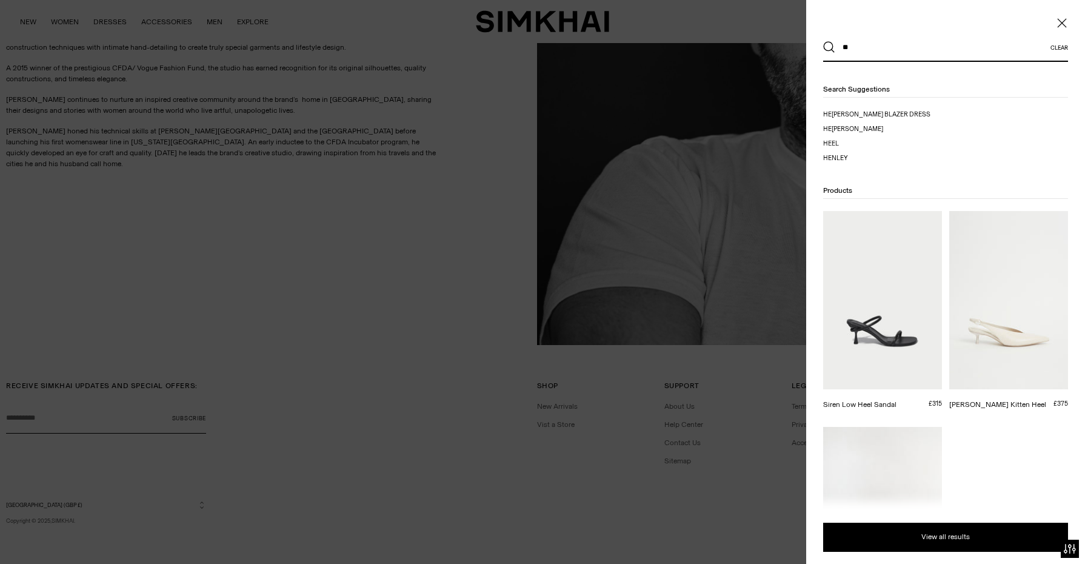
type input "**"
click at [840, 120] on ul "he lena combo blazer dress he lena he el he nley" at bounding box center [882, 139] width 119 height 58
click at [840, 126] on span "lena" at bounding box center [857, 129] width 52 height 8
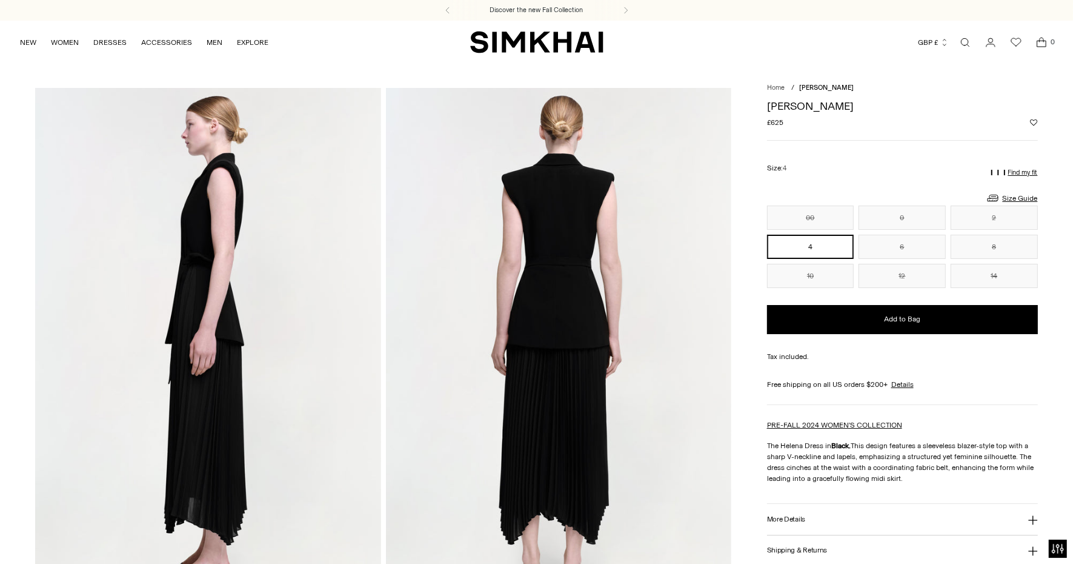
click at [964, 36] on link "Open search modal" at bounding box center [965, 42] width 24 height 24
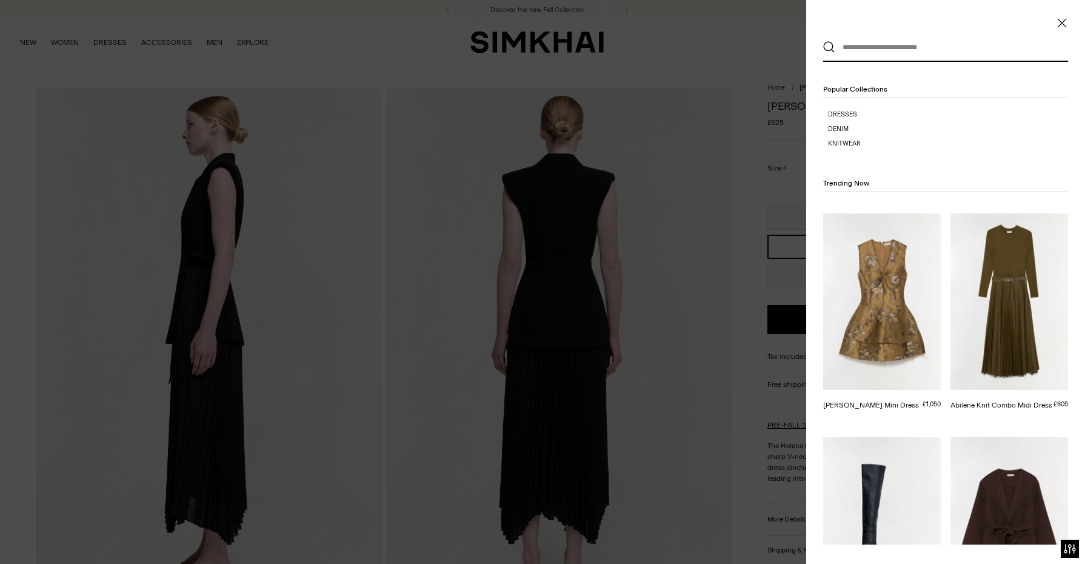
click at [796, 70] on div at bounding box center [542, 282] width 1085 height 564
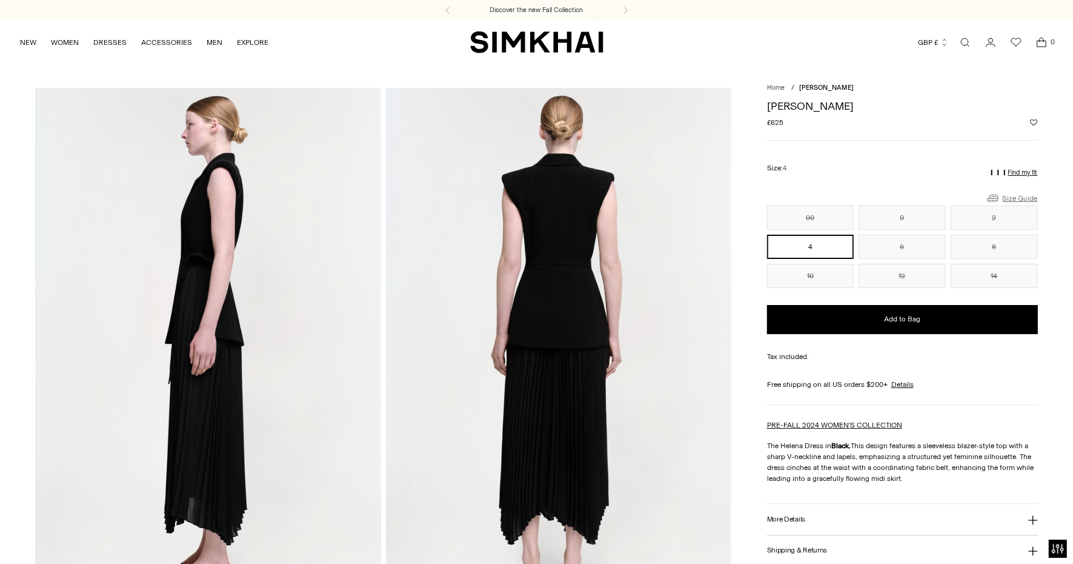
click at [1024, 196] on link "Size Guide" at bounding box center [1012, 197] width 52 height 15
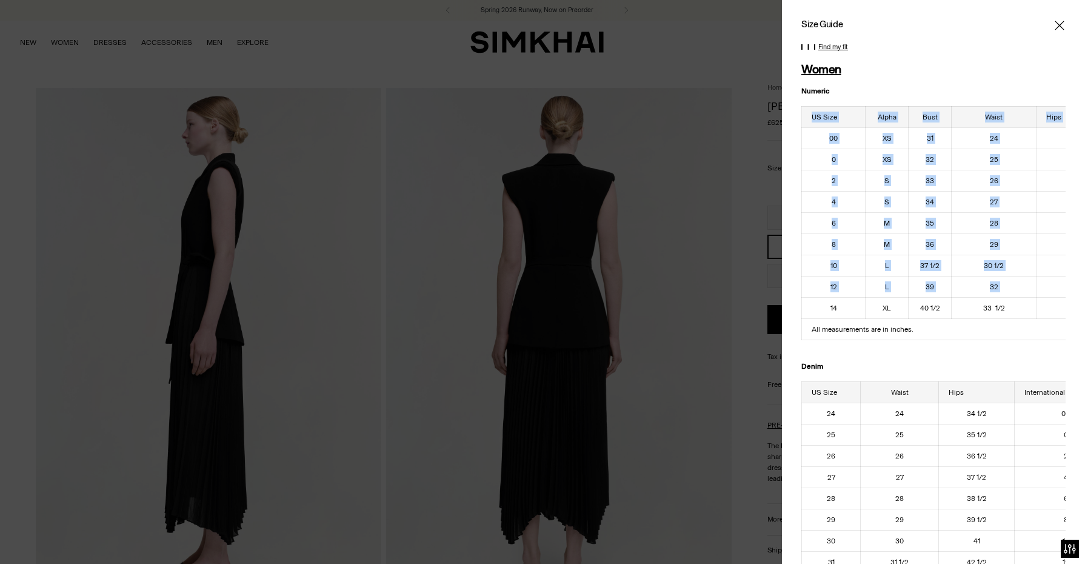
scroll to position [0, 63]
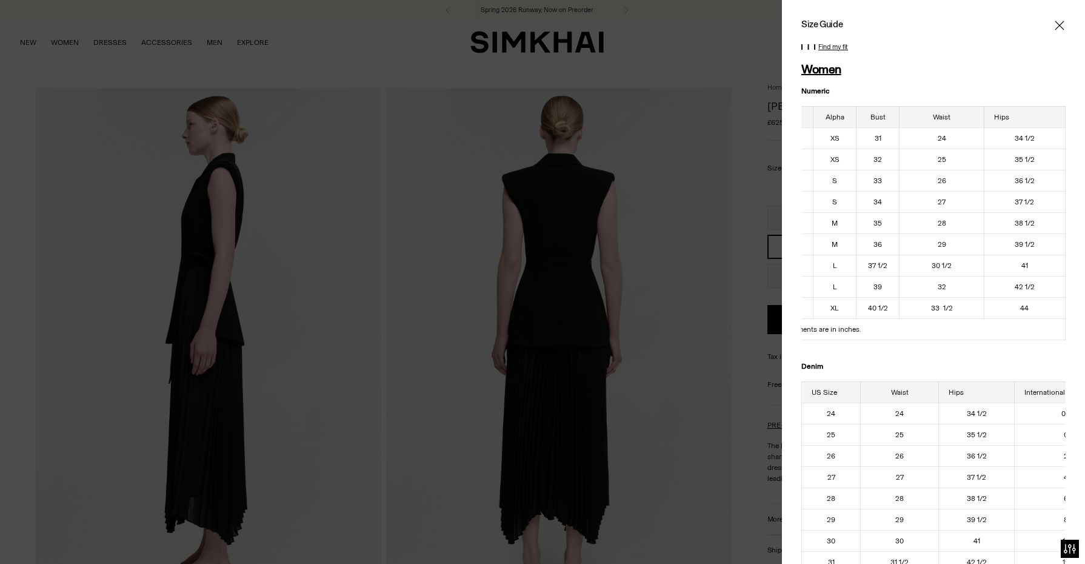
drag, startPoint x: 815, startPoint y: 114, endPoint x: 1080, endPoint y: 305, distance: 326.9
click at [1073, 305] on div "Size Guide Women Numeric US Size Alpha Bust Waist Hips 00 XS 31 24 34 1/2 0 XS …" at bounding box center [933, 282] width 303 height 564
drag, startPoint x: 1080, startPoint y: 305, endPoint x: 965, endPoint y: 364, distance: 129.8
click at [965, 364] on p "Denim" at bounding box center [933, 361] width 264 height 22
drag, startPoint x: 778, startPoint y: 346, endPoint x: 729, endPoint y: 358, distance: 50.4
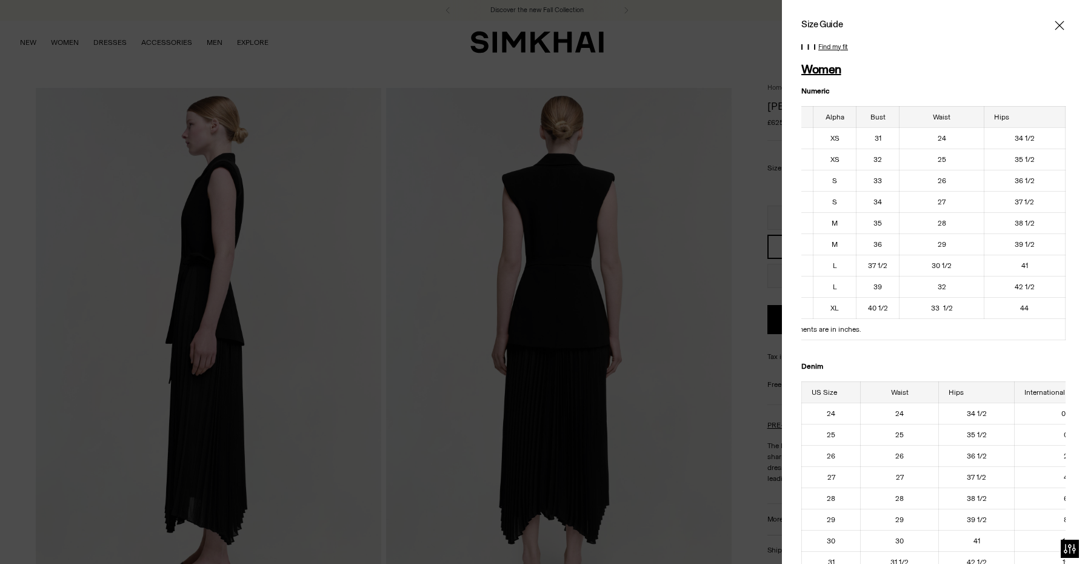
click at [729, 358] on div at bounding box center [542, 282] width 1085 height 564
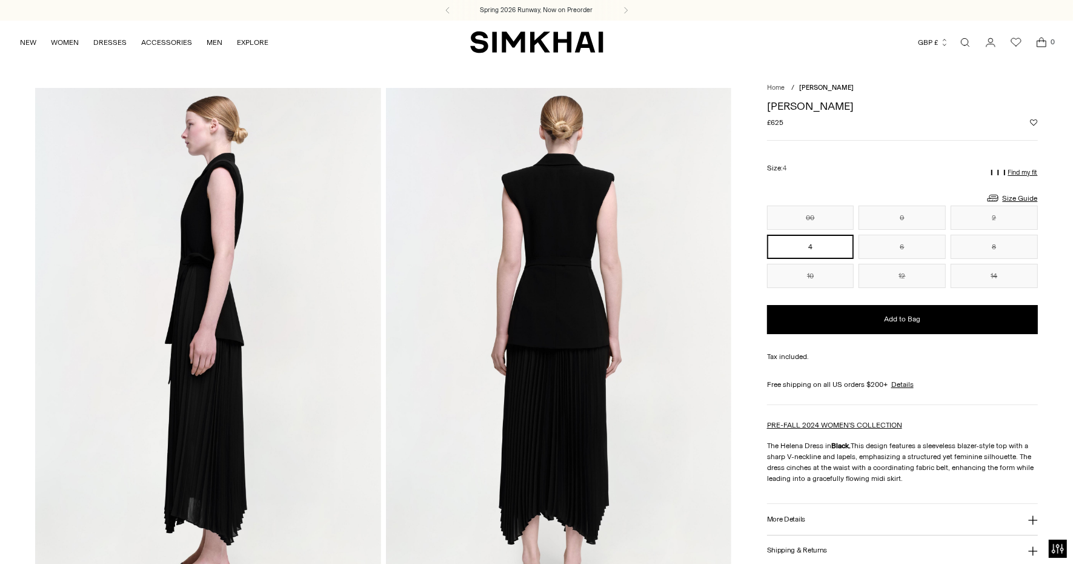
click at [1013, 188] on div "Size Guide Size Guide Women Numeric US Size Alpha Bust Waist Hips 00 XS 31 24 3…" at bounding box center [902, 195] width 271 height 20
click at [1013, 197] on link "Size Guide" at bounding box center [1012, 197] width 52 height 15
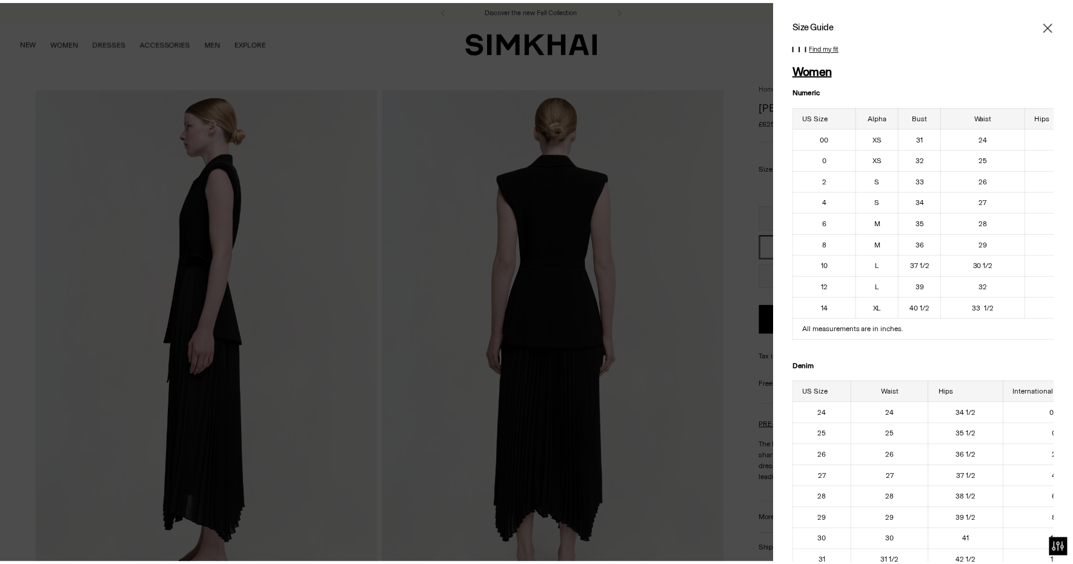
scroll to position [0, 0]
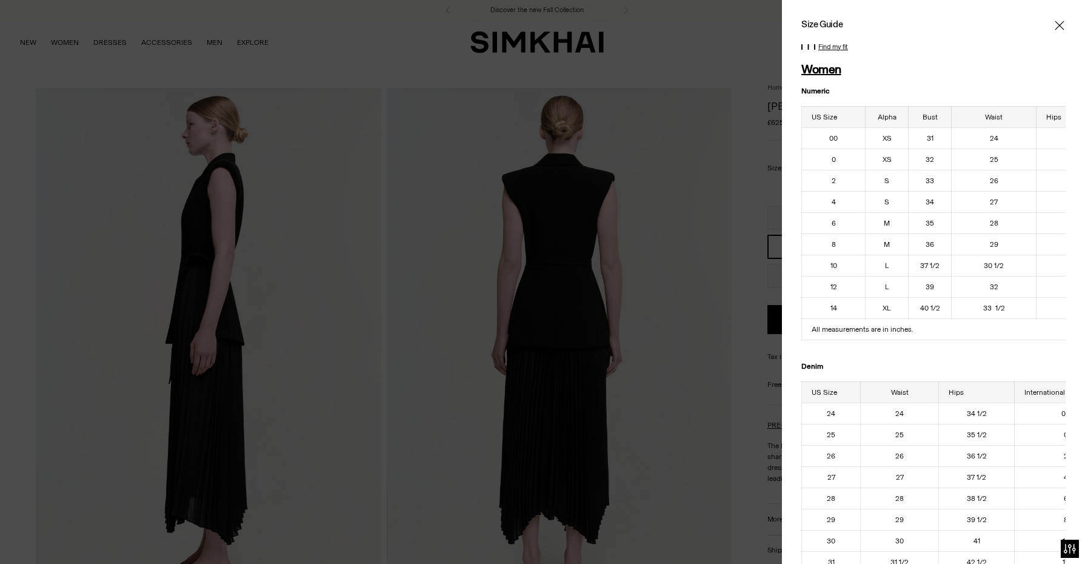
click at [1054, 21] on icon "Close" at bounding box center [1059, 25] width 10 height 12
